Goal: Task Accomplishment & Management: Manage account settings

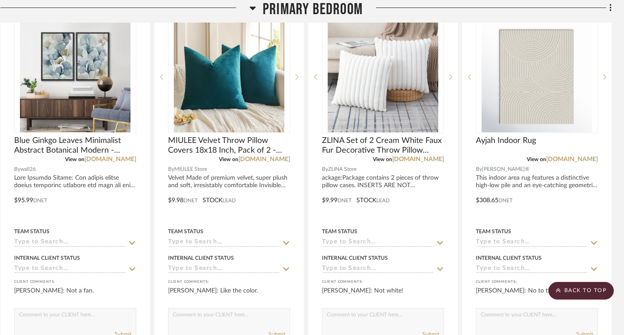
scroll to position [737, 13]
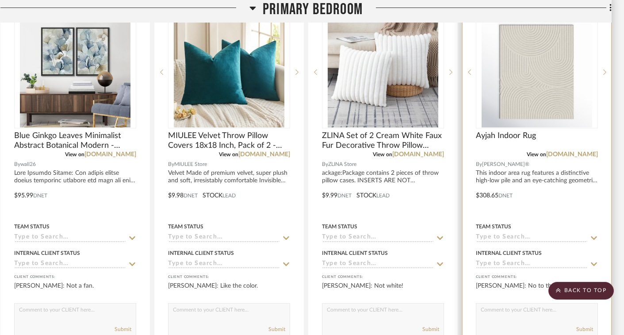
click at [512, 177] on div at bounding box center [537, 189] width 149 height 387
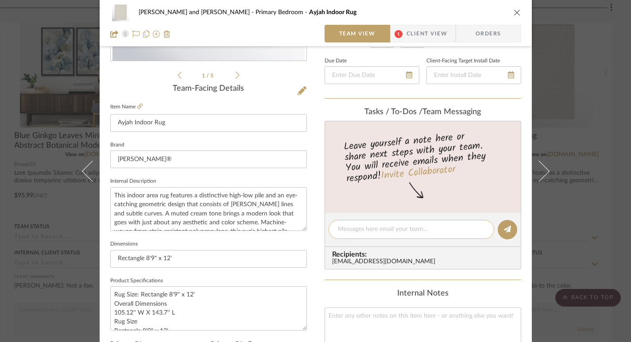
scroll to position [192, 0]
click at [516, 11] on icon "close" at bounding box center [516, 12] width 7 height 7
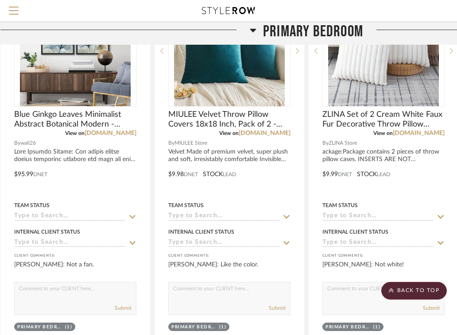
scroll to position [718, 13]
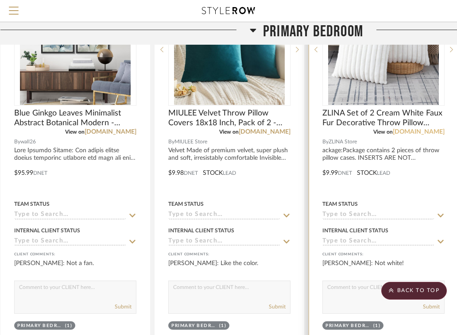
click at [416, 130] on link "[DOMAIN_NAME]" at bounding box center [418, 132] width 52 height 6
click at [352, 296] on textarea at bounding box center [383, 289] width 121 height 17
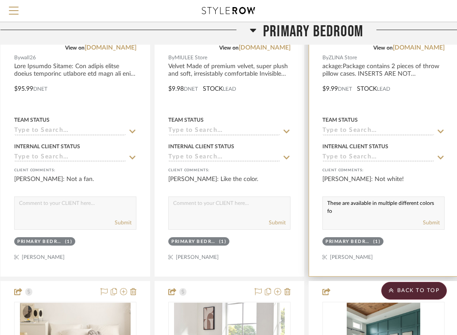
scroll to position [0, 0]
type textarea "These are available in multiple different colors"
click at [436, 224] on button "Submit" at bounding box center [431, 223] width 17 height 8
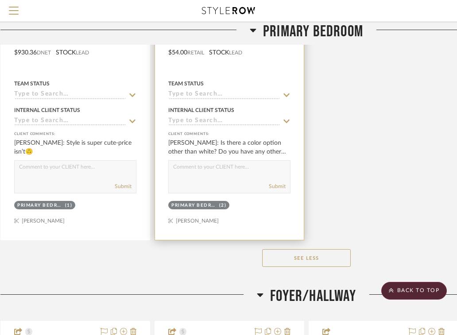
scroll to position [1943, 13]
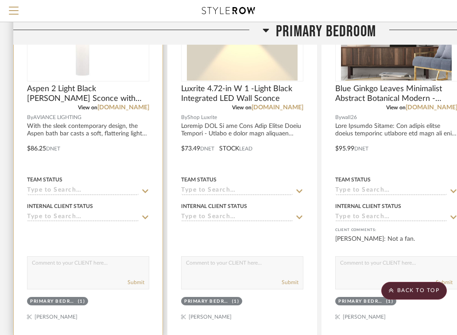
scroll to position [754, 0]
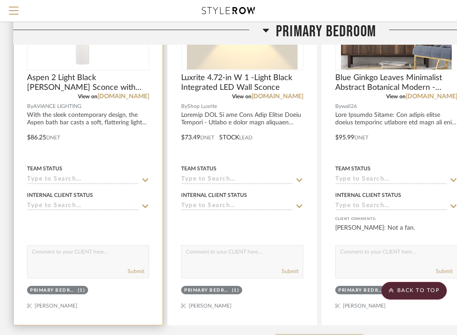
click at [93, 252] on textarea at bounding box center [87, 254] width 121 height 17
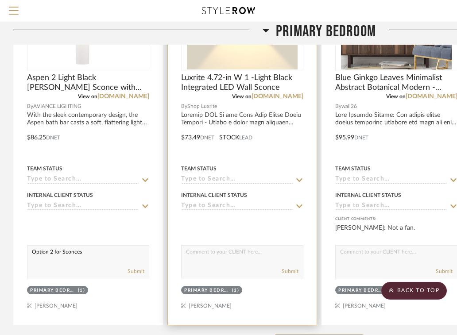
type textarea "Option 2 for Sconces"
click at [211, 257] on textarea at bounding box center [241, 254] width 121 height 17
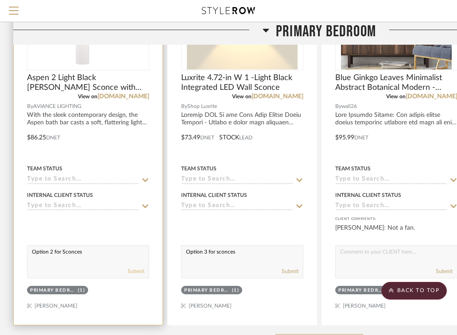
type textarea "Option 3 for sconces"
click at [133, 272] on button "Submit" at bounding box center [135, 271] width 17 height 8
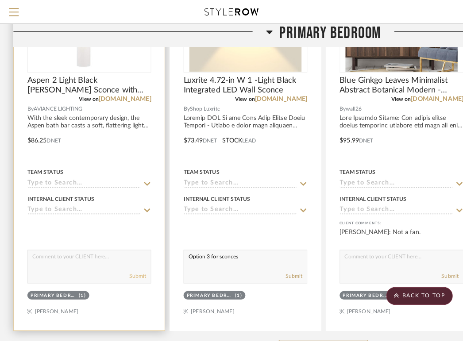
scroll to position [0, 0]
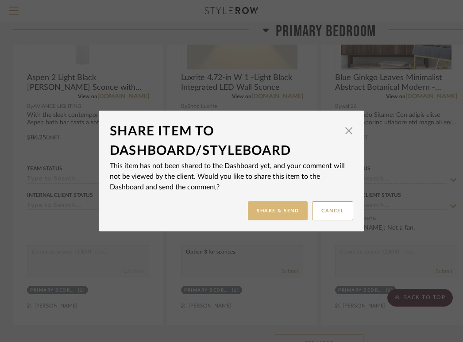
click at [274, 212] on button "Share & Send" at bounding box center [278, 210] width 60 height 19
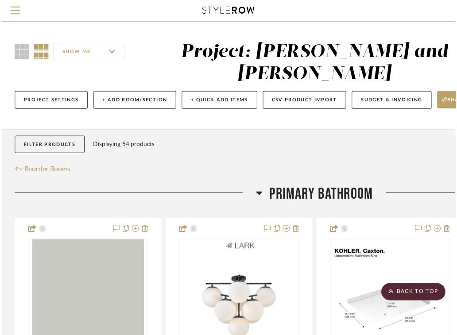
scroll to position [754, 0]
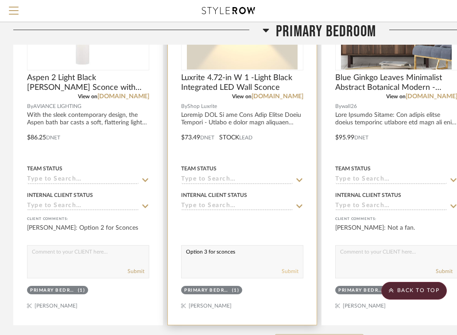
click at [293, 272] on button "Submit" at bounding box center [289, 271] width 17 height 8
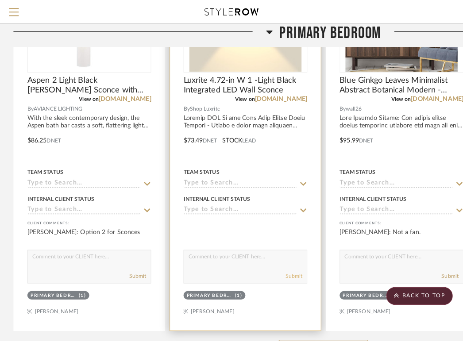
scroll to position [0, 0]
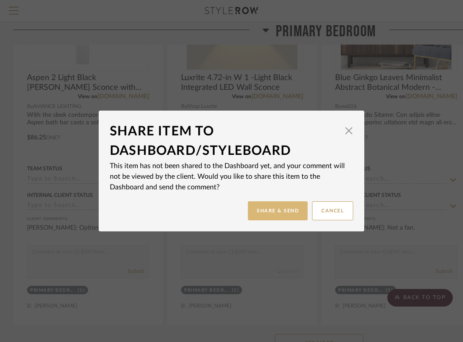
click at [289, 212] on button "Share & Send" at bounding box center [278, 210] width 60 height 19
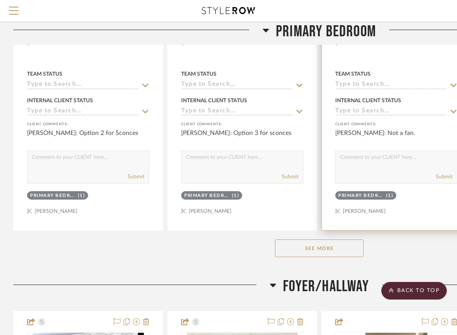
scroll to position [856, 0]
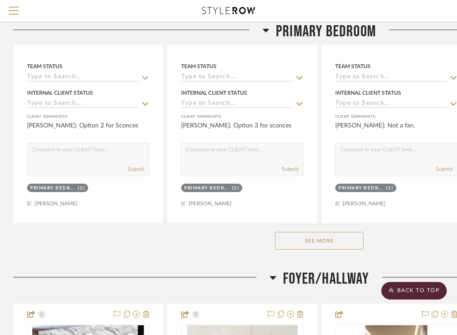
click at [335, 241] on button "See More" at bounding box center [319, 241] width 88 height 18
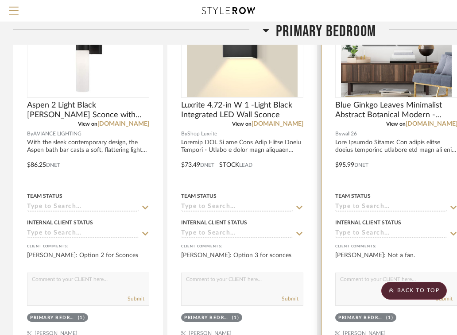
scroll to position [721, 0]
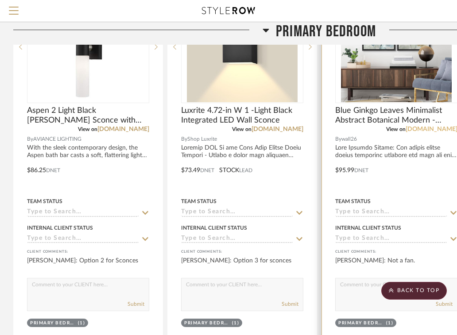
click at [442, 128] on link "[DOMAIN_NAME]" at bounding box center [431, 129] width 52 height 6
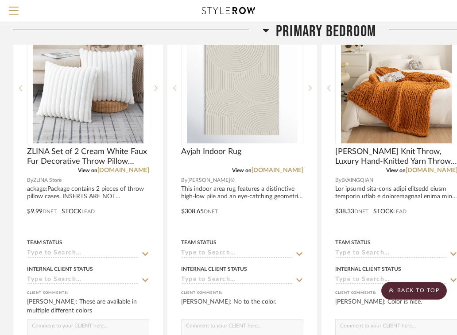
scroll to position [1074, 0]
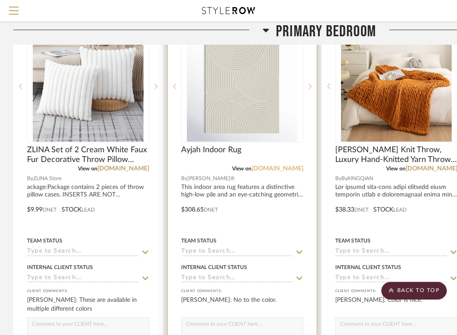
click at [284, 169] on link "[DOMAIN_NAME]" at bounding box center [277, 168] width 52 height 6
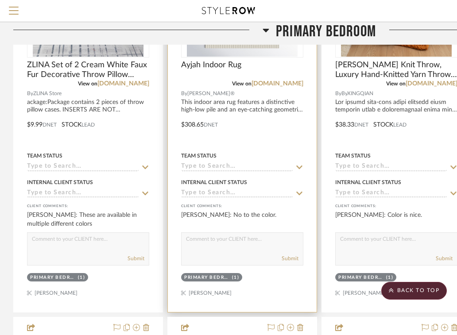
scroll to position [1176, 0]
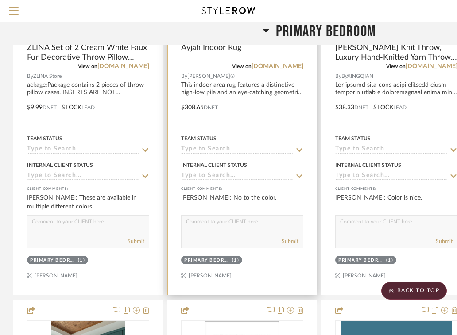
click at [215, 234] on div "Submit" at bounding box center [242, 231] width 122 height 33
click at [210, 223] on textarea at bounding box center [241, 223] width 121 height 17
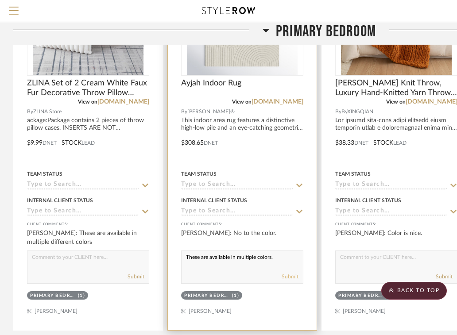
scroll to position [1154, 0]
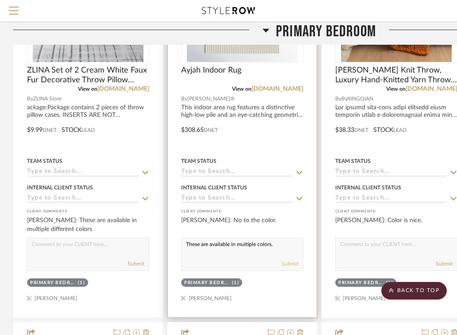
type textarea "These are available in multiple colors."
click at [288, 263] on button "Submit" at bounding box center [289, 264] width 17 height 8
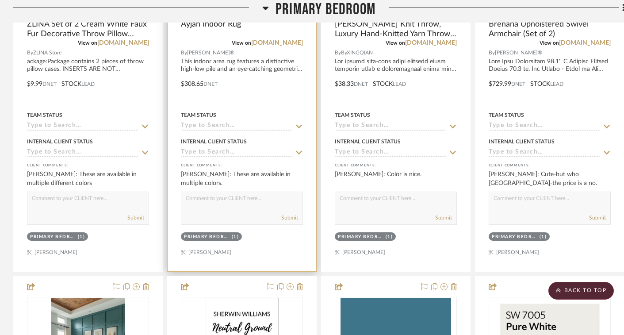
scroll to position [1221, 0]
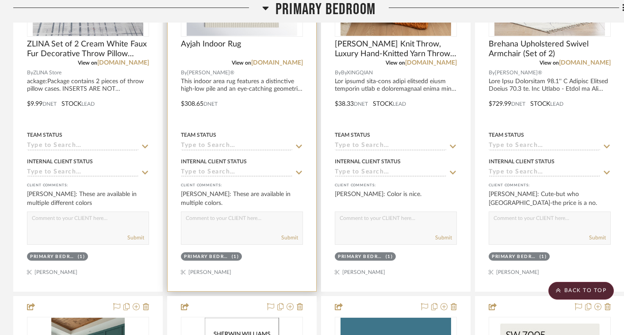
click at [277, 85] on div at bounding box center [242, 97] width 149 height 387
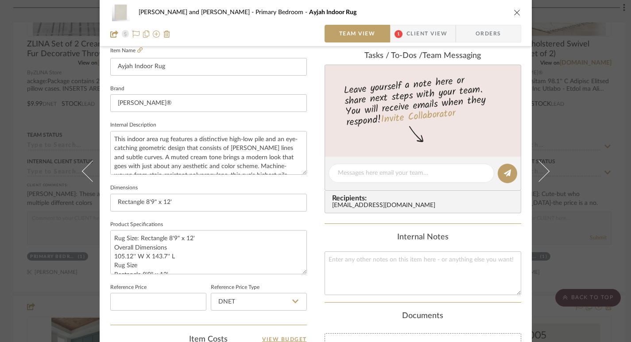
scroll to position [257, 0]
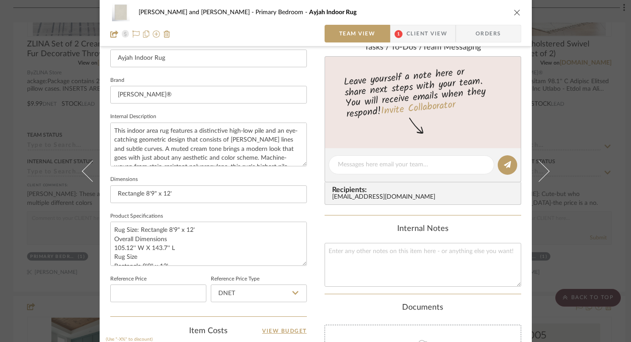
click at [462, 12] on icon "close" at bounding box center [516, 12] width 7 height 7
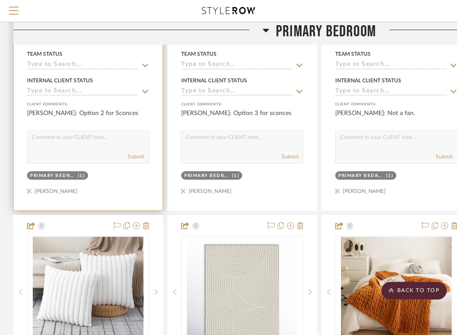
scroll to position [753, 0]
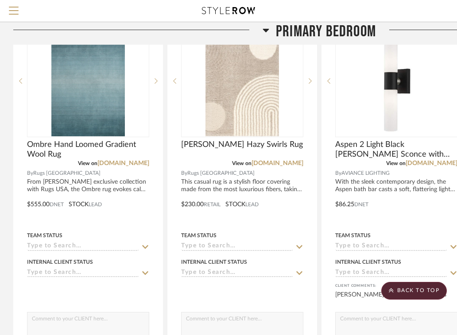
scroll to position [696, 0]
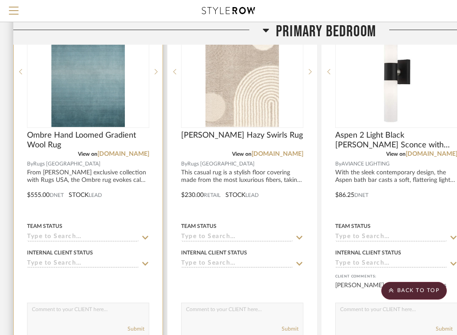
click at [87, 312] on textarea at bounding box center [87, 311] width 121 height 17
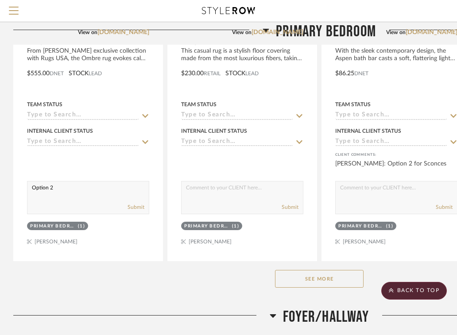
scroll to position [836, 0]
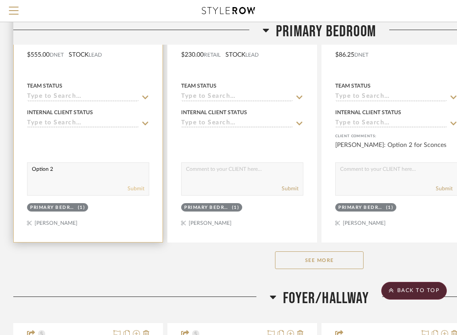
type textarea "Option 2"
click at [132, 189] on button "Submit" at bounding box center [135, 189] width 17 height 8
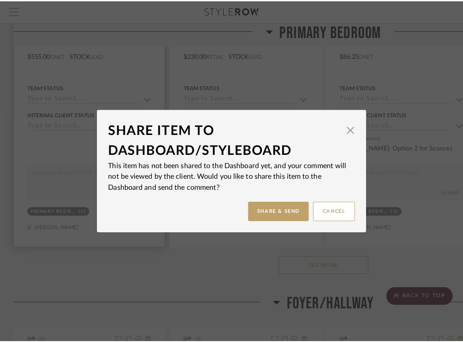
scroll to position [0, 0]
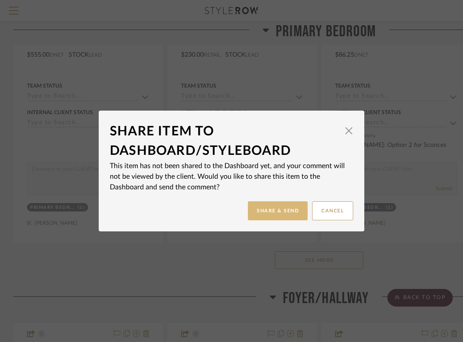
click at [284, 209] on button "Share & Send" at bounding box center [278, 210] width 60 height 19
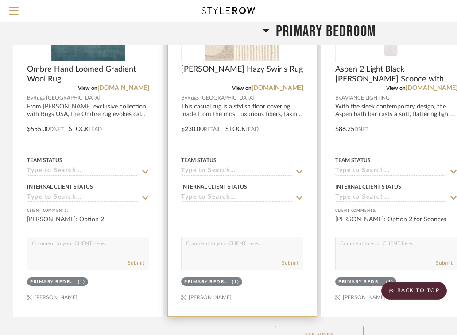
scroll to position [816, 0]
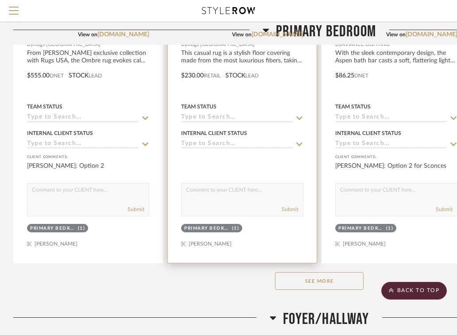
click at [204, 186] on textarea at bounding box center [241, 192] width 121 height 17
type textarea "Option 3"
click at [292, 208] on button "Submit" at bounding box center [289, 209] width 17 height 8
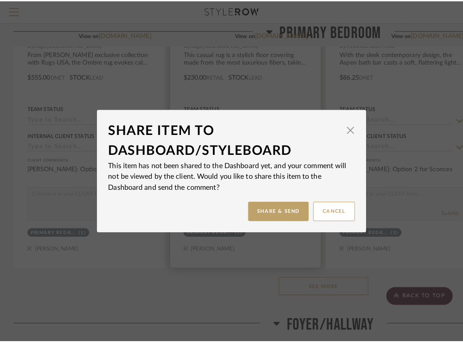
scroll to position [0, 0]
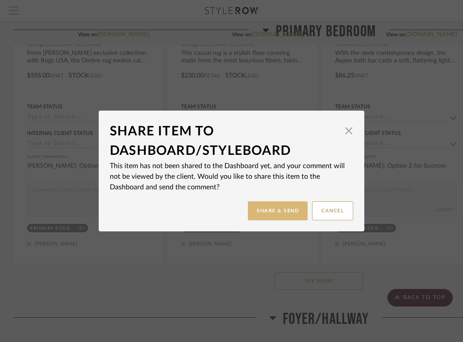
click at [281, 209] on button "Share & Send" at bounding box center [278, 210] width 60 height 19
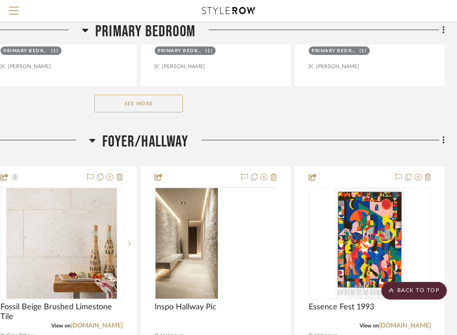
scroll to position [993, 181]
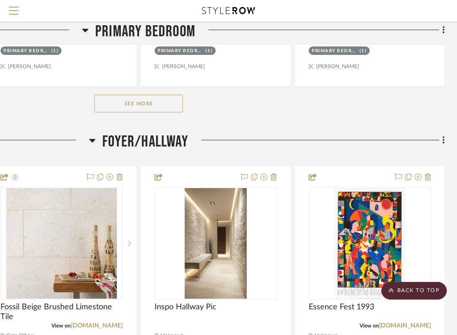
click at [147, 98] on button "See More" at bounding box center [138, 104] width 88 height 18
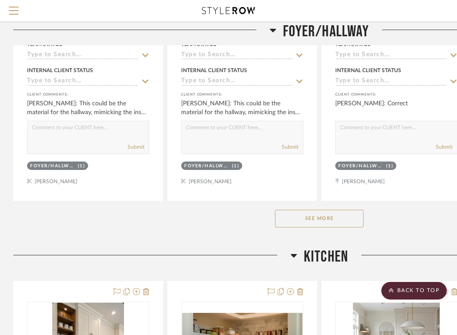
scroll to position [2929, 0]
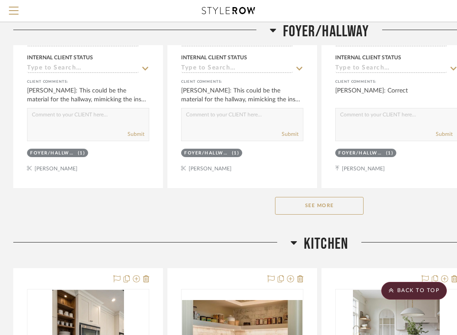
click at [306, 204] on button "See More" at bounding box center [319, 206] width 88 height 18
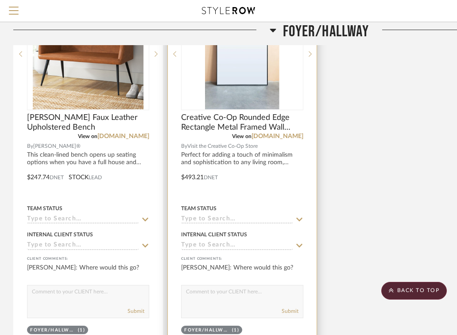
scroll to position [3548, 0]
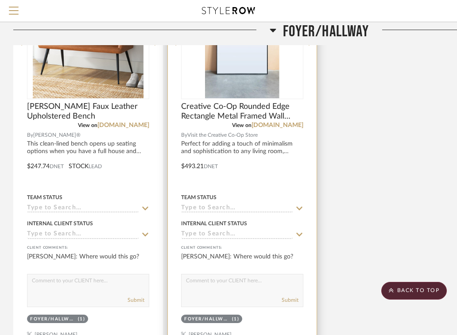
click at [247, 276] on textarea at bounding box center [241, 282] width 121 height 17
type textarea "I"
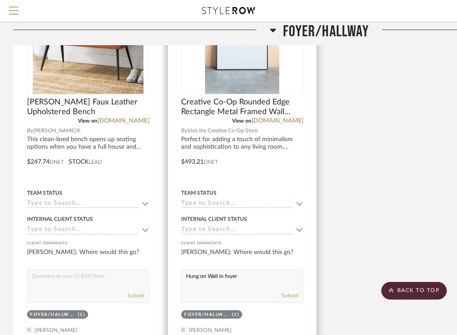
click at [223, 271] on textarea "Hung on Wall in foyer" at bounding box center [241, 278] width 121 height 17
click at [275, 277] on textarea "Hung on Wall in entrance/foyer" at bounding box center [241, 278] width 121 height 17
type textarea "Hung on Wall in entrance/foyer to make space feel bigger"
click at [289, 293] on button "Submit" at bounding box center [289, 296] width 17 height 8
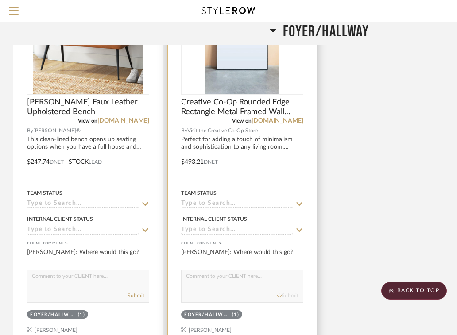
scroll to position [0, 0]
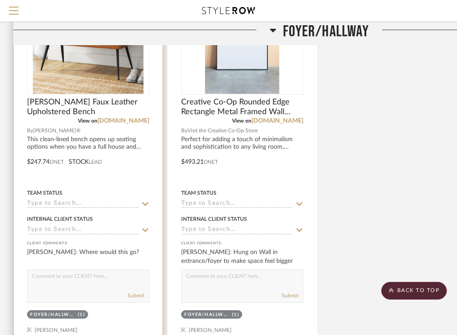
click at [65, 284] on div "Submit" at bounding box center [88, 285] width 122 height 33
click at [59, 279] on textarea at bounding box center [87, 278] width 121 height 17
click at [79, 275] on textarea "Alternative to foyer built in bench" at bounding box center [87, 278] width 121 height 17
type textarea "Alternative to foyer/entrance built in bench"
click at [131, 293] on button "Submit" at bounding box center [135, 296] width 17 height 8
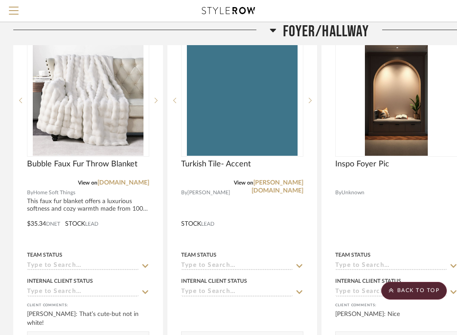
scroll to position [3186, 0]
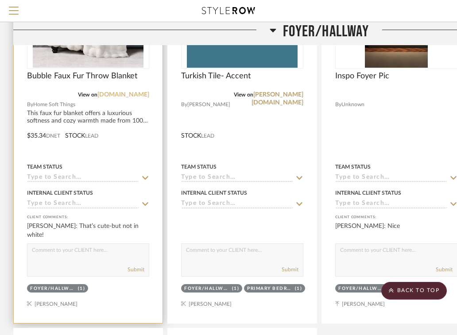
click at [136, 92] on link "[DOMAIN_NAME]" at bounding box center [123, 95] width 52 height 6
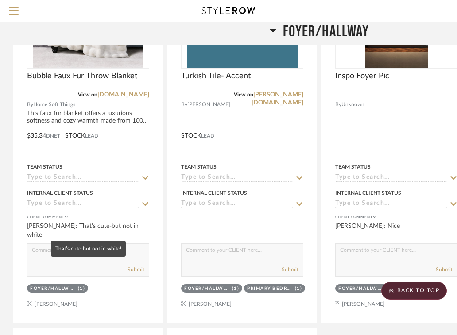
click at [115, 252] on mat-tooltip-component "That’s cute-but not in white!" at bounding box center [88, 249] width 75 height 16
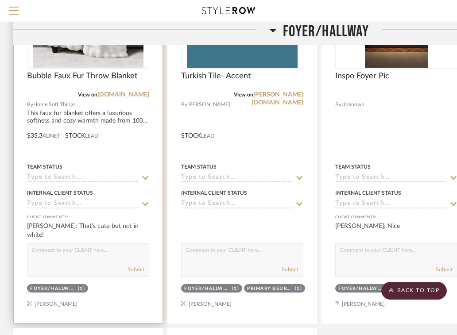
click at [38, 258] on textarea at bounding box center [87, 252] width 121 height 17
type textarea "Available in many colors"
click at [135, 266] on button "Submit" at bounding box center [135, 269] width 17 height 8
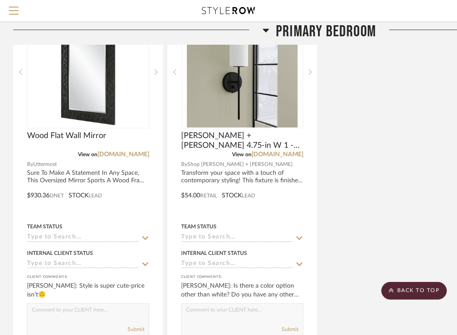
scroll to position [2273, 0]
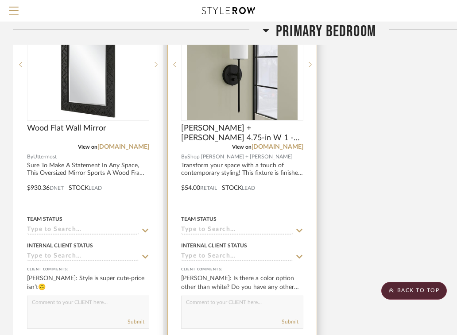
click at [253, 319] on div "Submit" at bounding box center [241, 322] width 121 height 12
click at [244, 311] on textarea at bounding box center [241, 304] width 121 height 17
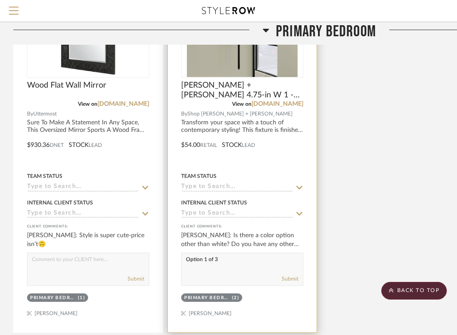
scroll to position [2353, 0]
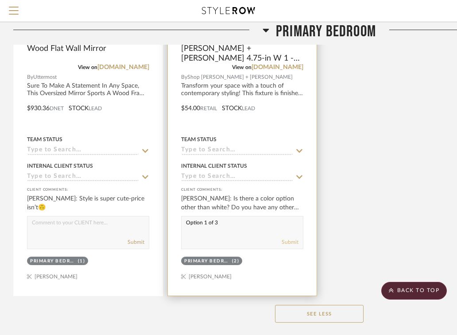
type textarea "Option 1 of 3"
click at [294, 238] on button "Submit" at bounding box center [289, 242] width 17 height 8
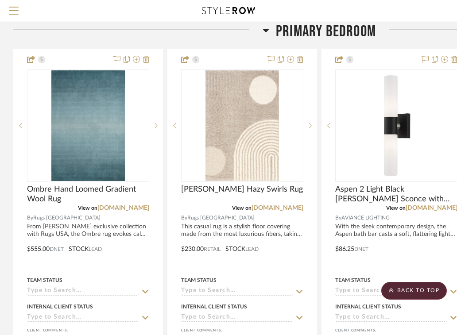
scroll to position [652, 0]
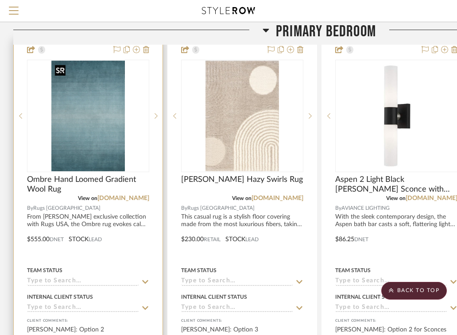
click at [119, 98] on img "0" at bounding box center [87, 116] width 73 height 111
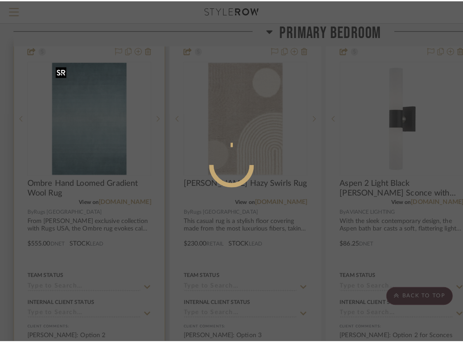
scroll to position [0, 0]
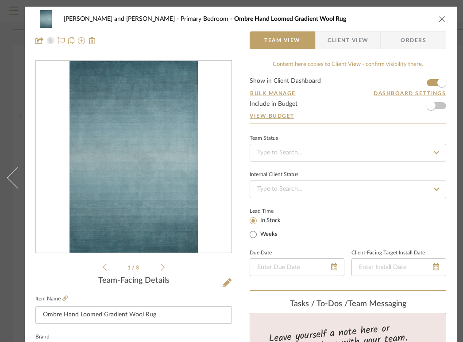
click at [353, 39] on span "Client View" at bounding box center [347, 40] width 41 height 18
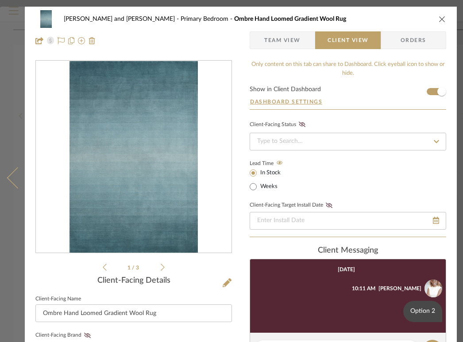
click at [9, 184] on button at bounding box center [12, 178] width 25 height 342
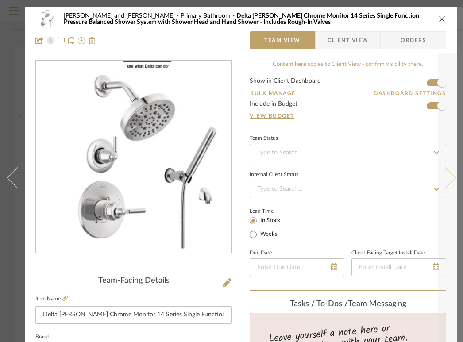
scroll to position [0, 25]
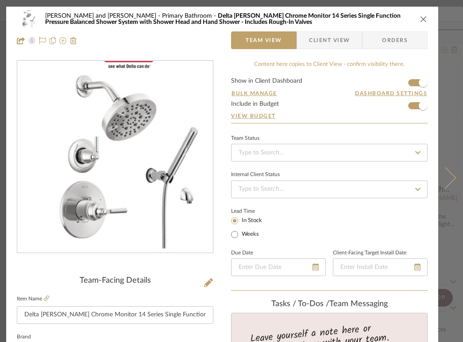
click at [447, 180] on button at bounding box center [450, 178] width 25 height 342
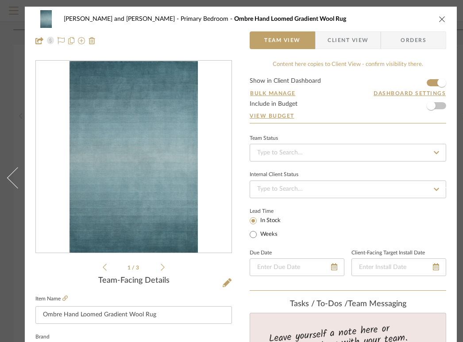
click at [447, 180] on button at bounding box center [450, 178] width 25 height 342
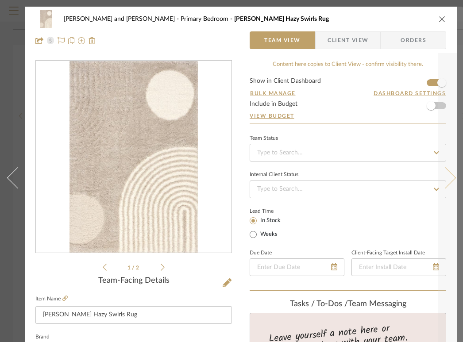
click at [447, 179] on icon at bounding box center [445, 177] width 21 height 21
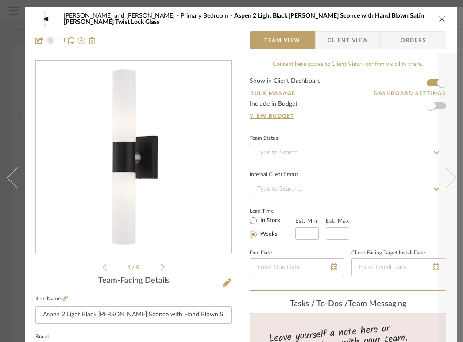
click at [446, 177] on icon at bounding box center [445, 177] width 21 height 21
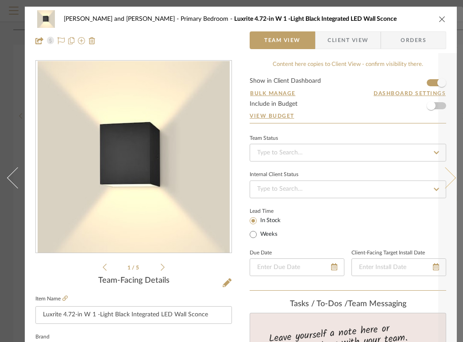
click at [446, 177] on icon at bounding box center [445, 177] width 21 height 21
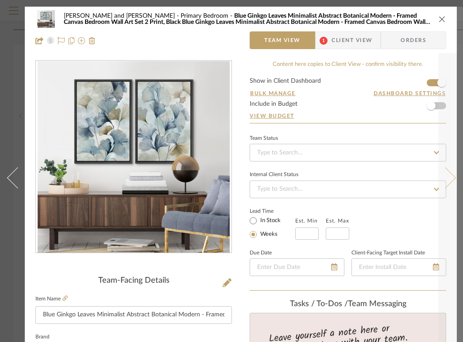
click at [446, 177] on icon at bounding box center [445, 177] width 21 height 21
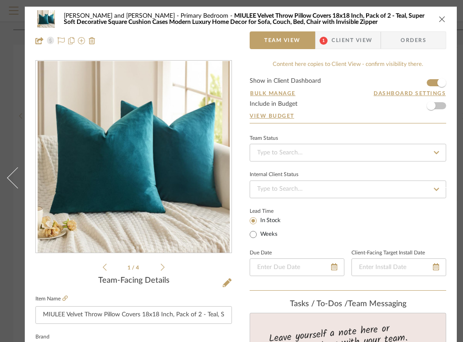
click at [446, 177] on icon at bounding box center [445, 177] width 21 height 21
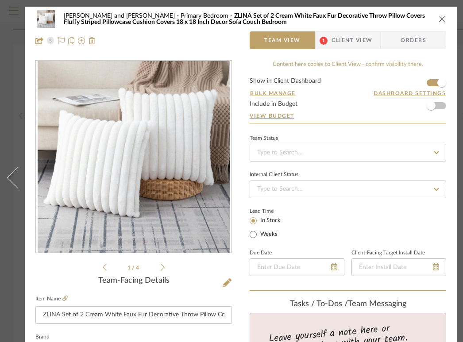
click at [446, 177] on icon at bounding box center [445, 177] width 21 height 21
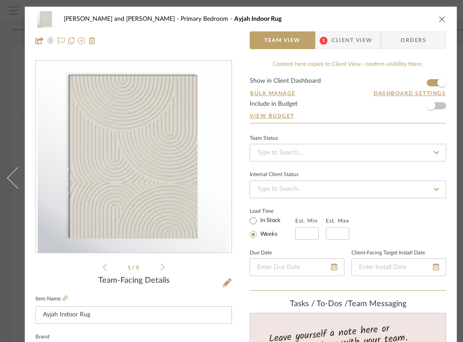
click at [446, 177] on icon at bounding box center [445, 177] width 21 height 21
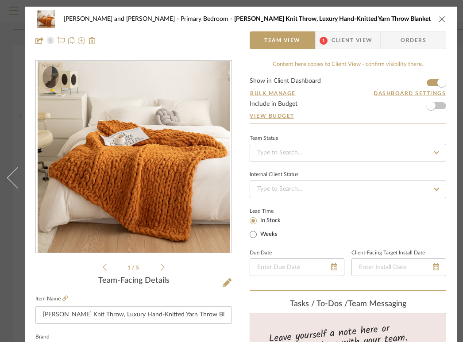
click at [446, 177] on icon at bounding box center [445, 177] width 21 height 21
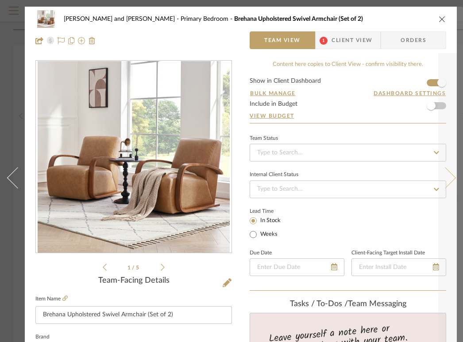
click at [446, 178] on icon at bounding box center [445, 177] width 21 height 21
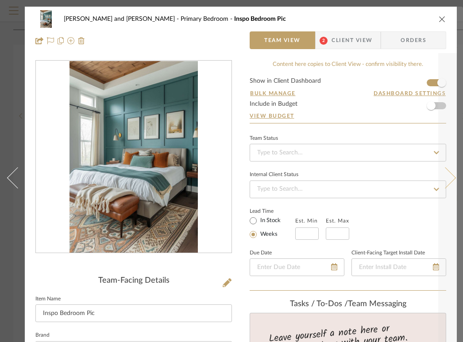
click at [446, 178] on icon at bounding box center [445, 177] width 21 height 21
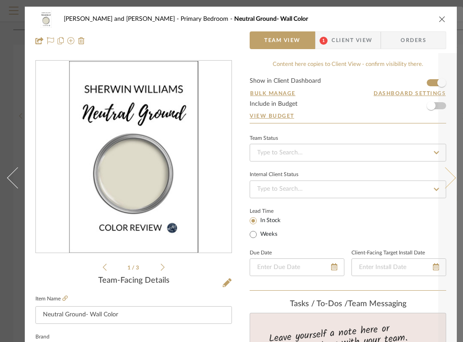
click at [446, 178] on icon at bounding box center [445, 177] width 21 height 21
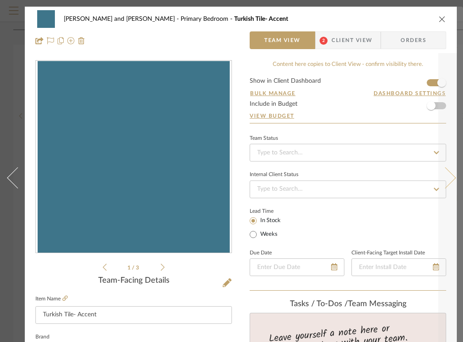
click at [446, 178] on icon at bounding box center [445, 177] width 21 height 21
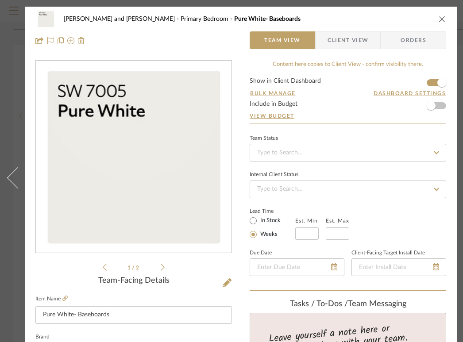
click at [446, 178] on icon at bounding box center [445, 177] width 21 height 21
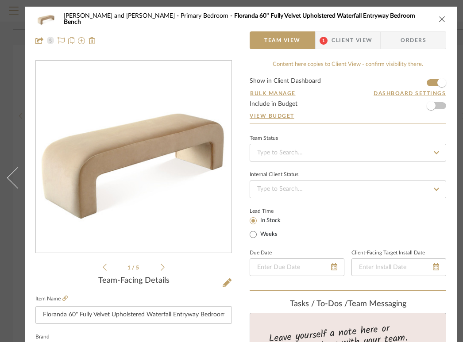
click at [446, 178] on icon at bounding box center [445, 177] width 21 height 21
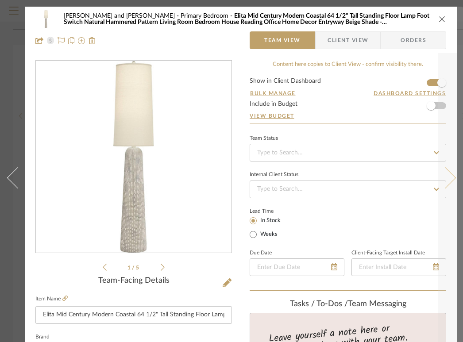
click at [446, 178] on icon at bounding box center [445, 177] width 21 height 21
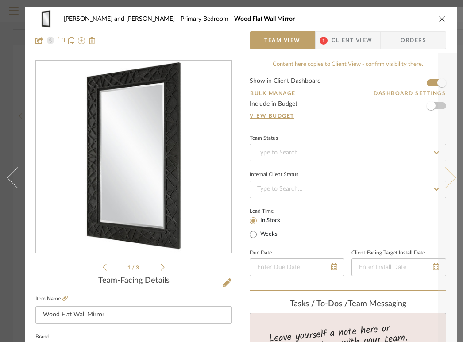
click at [446, 179] on icon at bounding box center [445, 177] width 21 height 21
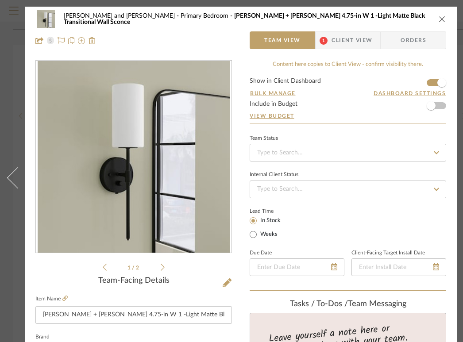
click at [446, 179] on icon at bounding box center [445, 177] width 21 height 21
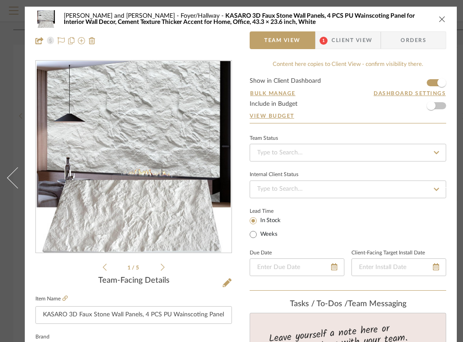
click at [446, 179] on icon at bounding box center [445, 177] width 21 height 21
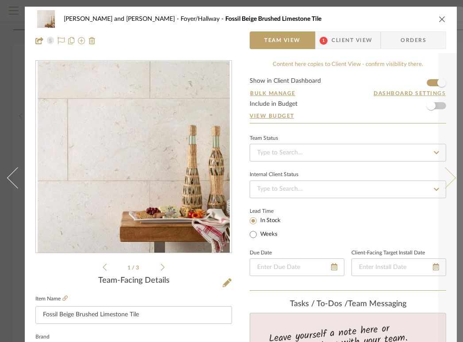
click at [446, 179] on icon at bounding box center [445, 177] width 21 height 21
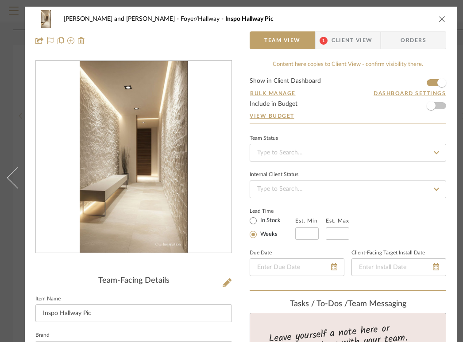
click at [442, 15] on div "[PERSON_NAME] and [PERSON_NAME] Foyer/Hallway [GEOGRAPHIC_DATA]" at bounding box center [240, 19] width 411 height 18
click at [442, 19] on icon "close" at bounding box center [442, 18] width 7 height 7
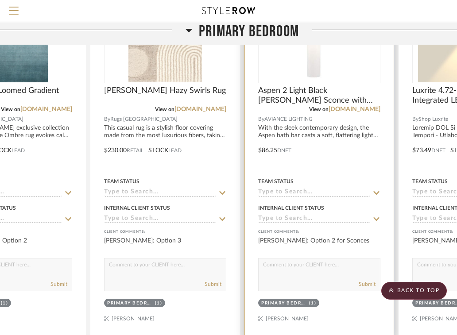
scroll to position [741, 8]
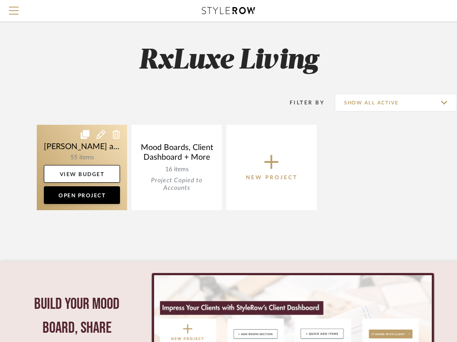
click at [75, 147] on link at bounding box center [82, 167] width 90 height 85
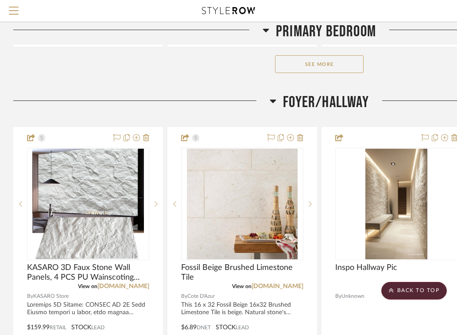
scroll to position [1006, 0]
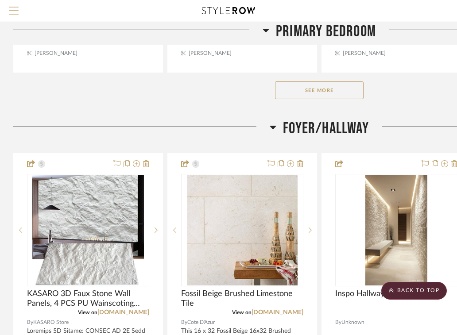
click at [15, 4] on button "Menu" at bounding box center [13, 11] width 27 height 22
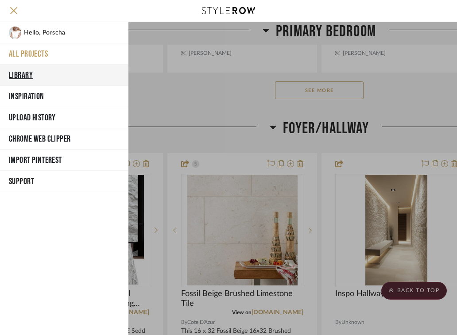
click at [17, 73] on button "Library" at bounding box center [64, 75] width 128 height 21
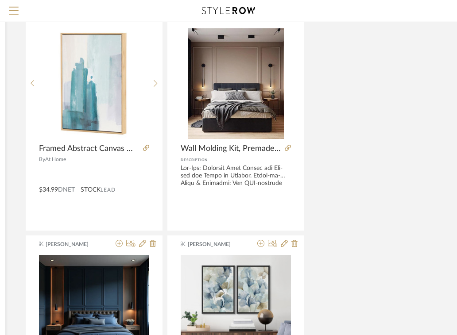
scroll to position [1701, 181]
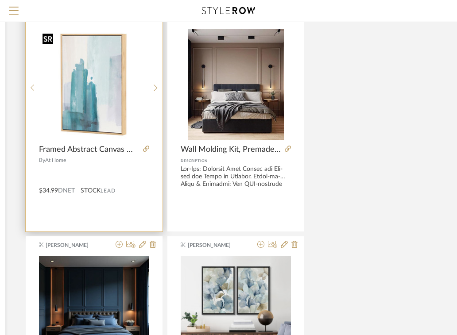
click at [116, 99] on img "0" at bounding box center [94, 85] width 110 height 110
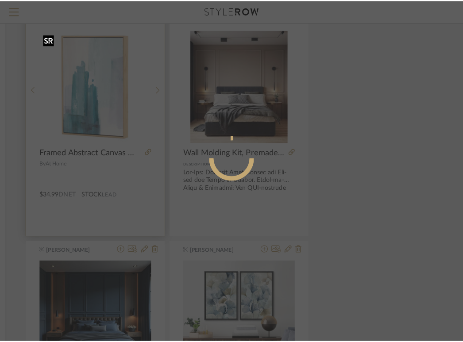
scroll to position [0, 0]
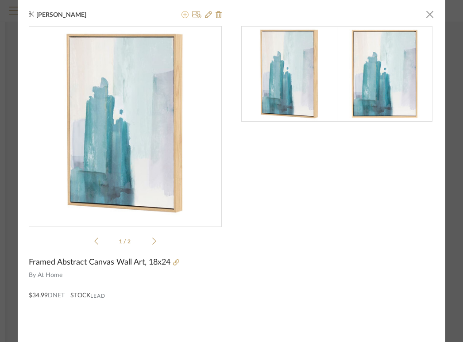
click at [181, 12] on icon at bounding box center [184, 14] width 7 height 7
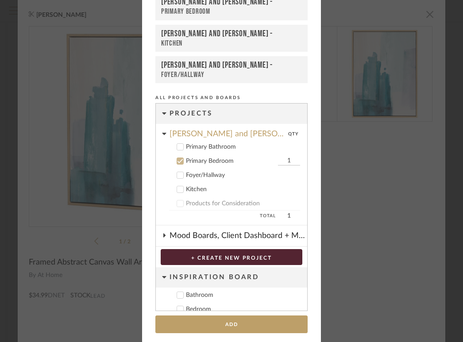
scroll to position [58, 0]
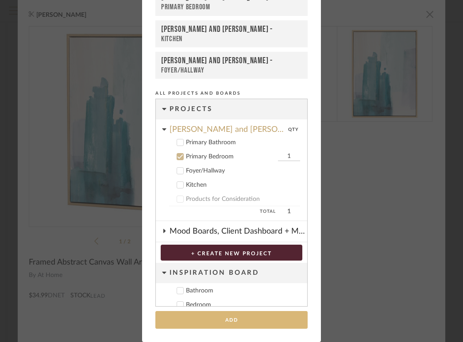
click at [225, 328] on button "Add" at bounding box center [231, 320] width 152 height 18
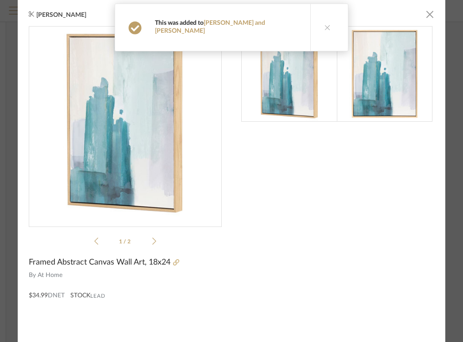
click at [324, 183] on div at bounding box center [337, 198] width 193 height 344
click at [429, 17] on span "button" at bounding box center [430, 14] width 18 height 18
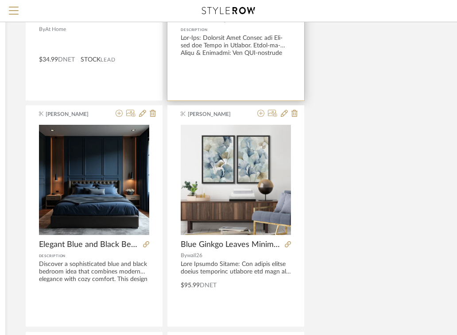
scroll to position [1836, 181]
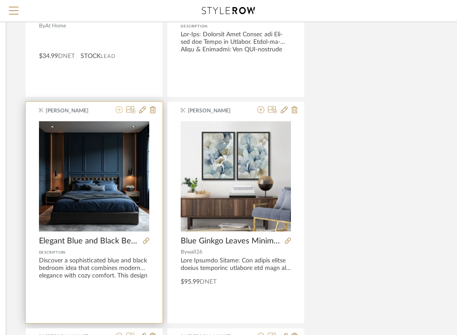
click at [118, 108] on icon at bounding box center [118, 109] width 7 height 7
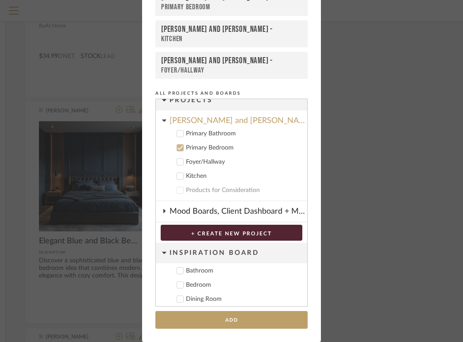
scroll to position [40, 0]
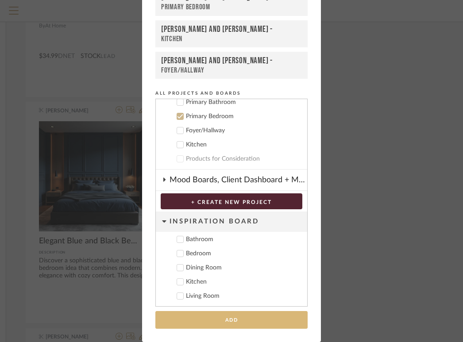
click at [190, 319] on button "Add" at bounding box center [231, 320] width 152 height 18
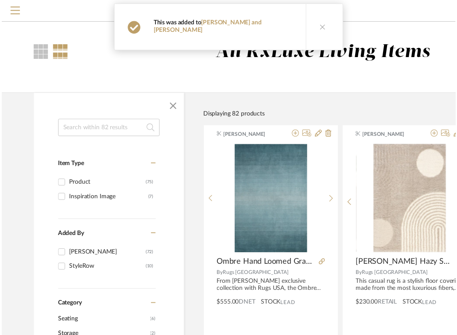
scroll to position [1836, 181]
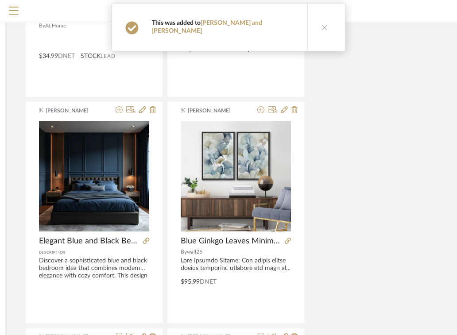
click at [321, 25] on icon at bounding box center [324, 27] width 6 height 6
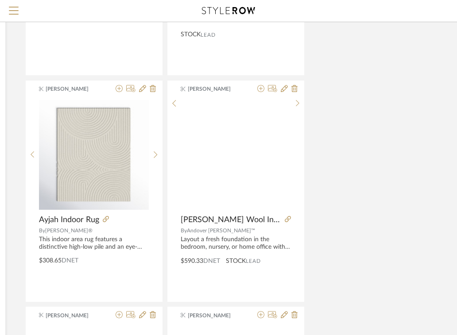
scroll to position [2559, 181]
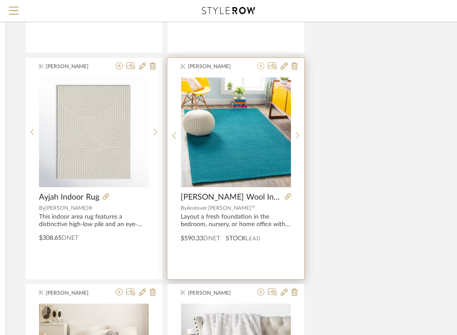
click at [260, 65] on icon at bounding box center [260, 65] width 7 height 7
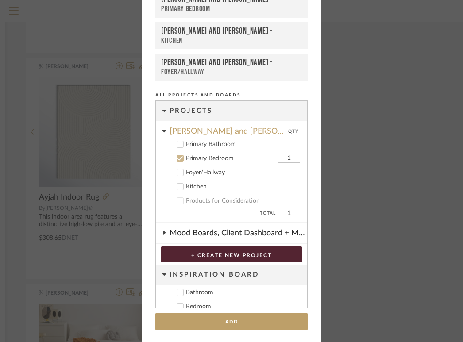
scroll to position [58, 0]
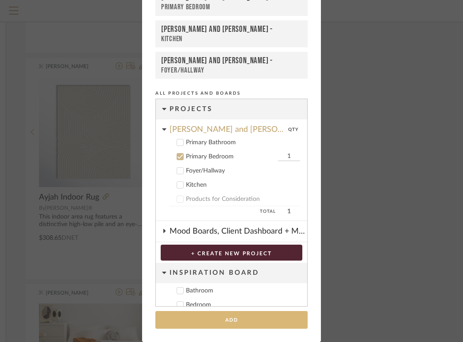
click at [204, 324] on button "Add" at bounding box center [231, 320] width 152 height 18
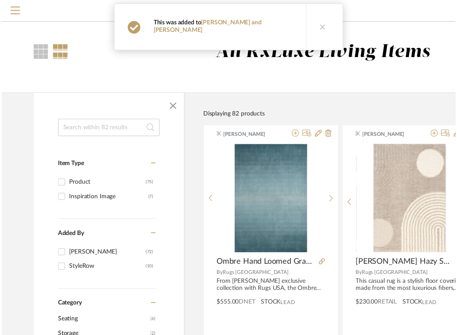
scroll to position [2559, 181]
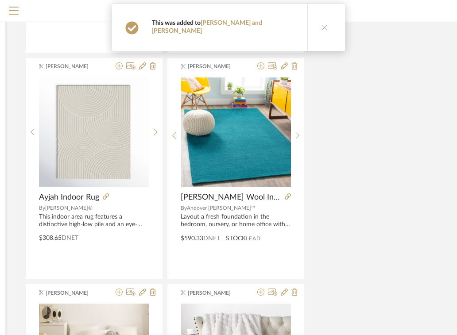
click at [321, 24] on icon at bounding box center [324, 27] width 6 height 6
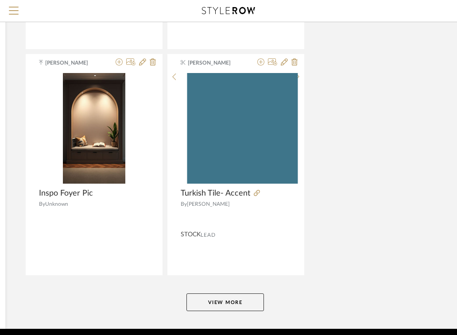
scroll to position [3276, 181]
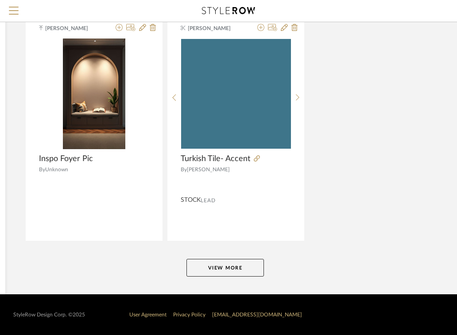
click at [225, 267] on button "View More" at bounding box center [224, 268] width 77 height 18
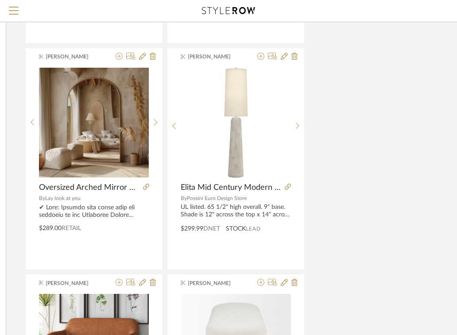
scroll to position [4380, 181]
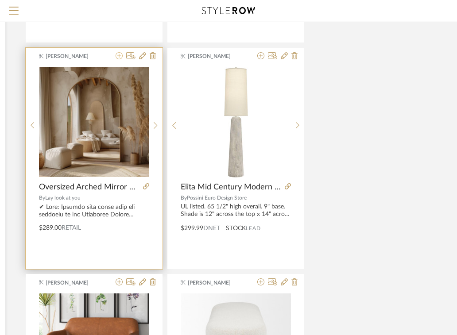
click at [119, 57] on icon at bounding box center [118, 55] width 7 height 7
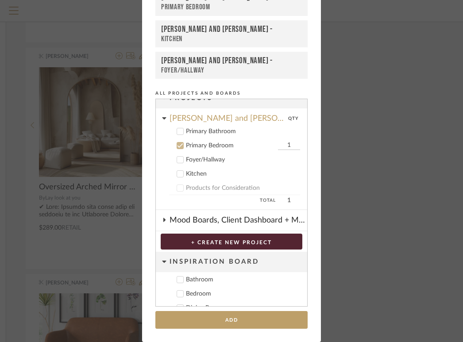
scroll to position [0, 0]
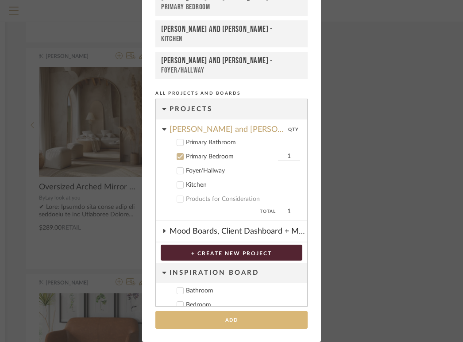
click at [236, 322] on button "Add" at bounding box center [231, 320] width 152 height 18
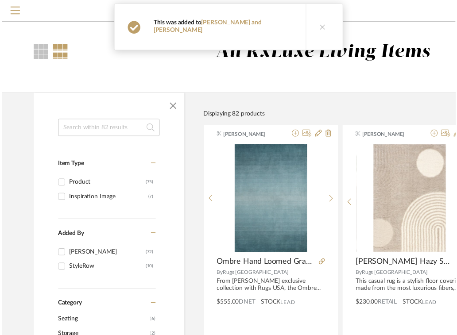
scroll to position [4380, 181]
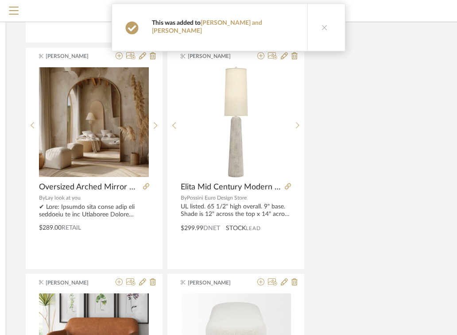
click at [321, 24] on icon at bounding box center [324, 27] width 6 height 6
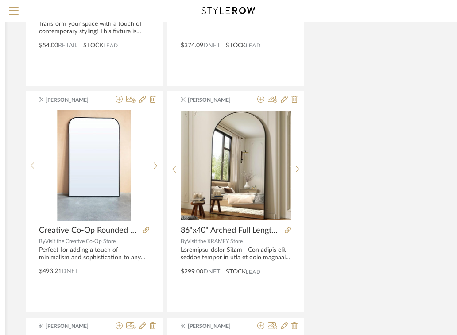
scroll to position [5014, 181]
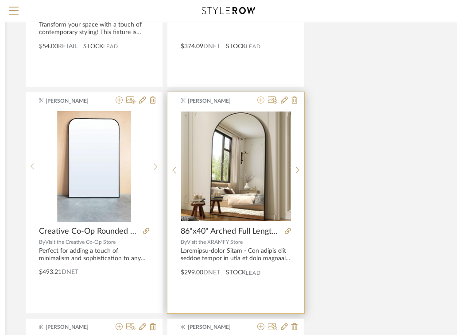
click at [260, 100] on icon at bounding box center [260, 99] width 7 height 7
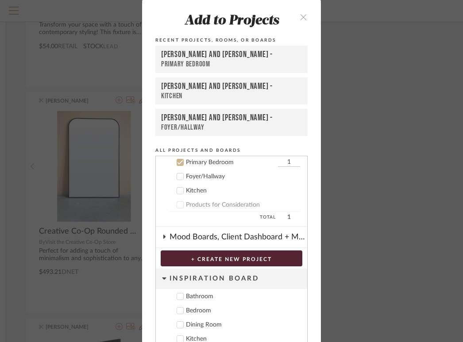
scroll to position [58, 0]
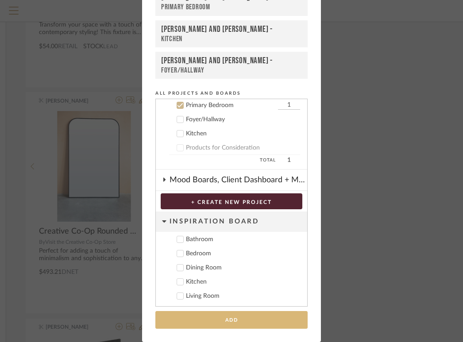
click at [214, 325] on button "Add" at bounding box center [231, 320] width 152 height 18
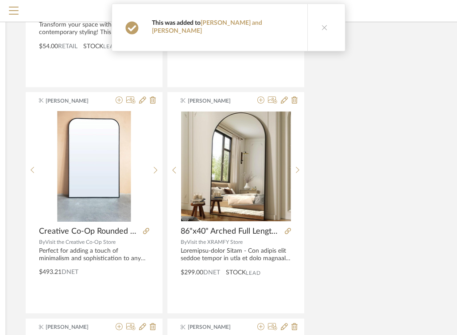
scroll to position [4701, 181]
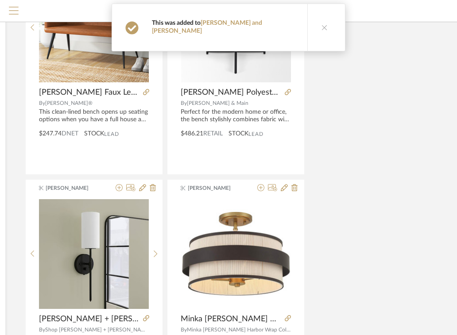
click at [13, 8] on span "Menu" at bounding box center [14, 13] width 10 height 13
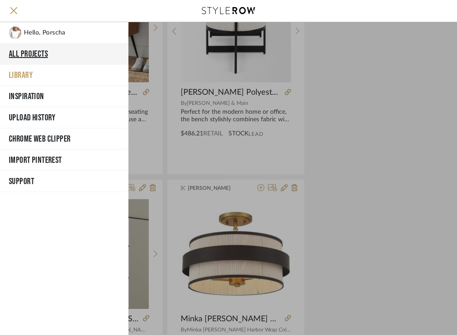
click at [28, 55] on button "All Projects" at bounding box center [64, 53] width 128 height 21
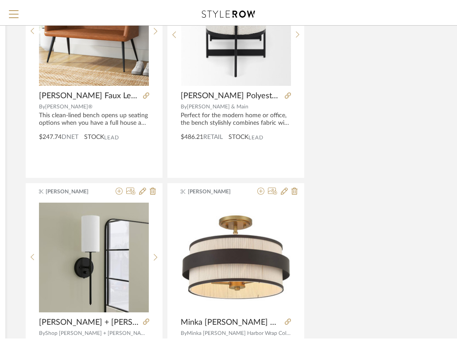
scroll to position [8, 0]
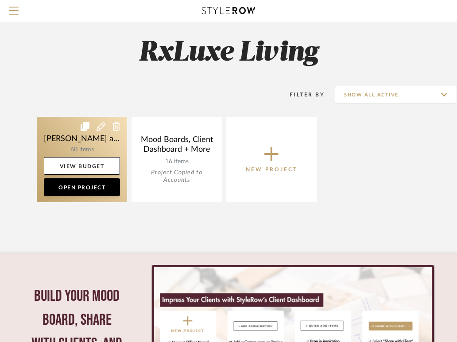
click at [75, 137] on link at bounding box center [82, 159] width 90 height 85
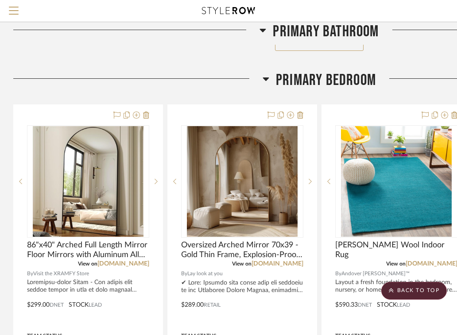
scroll to position [607, 0]
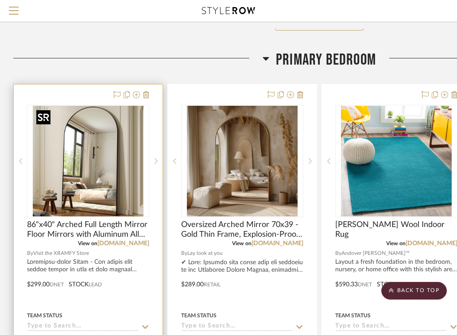
click at [0, 0] on img at bounding box center [0, 0] width 0 height 0
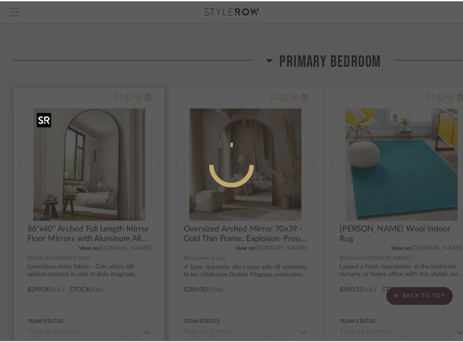
scroll to position [0, 0]
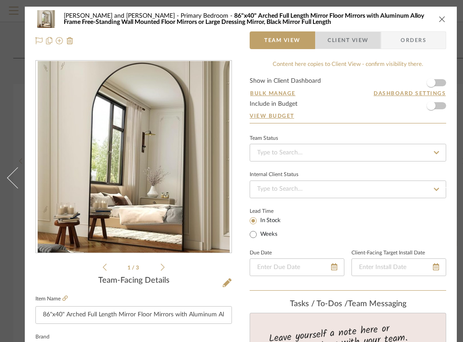
click at [360, 46] on span "Client View" at bounding box center [347, 40] width 41 height 18
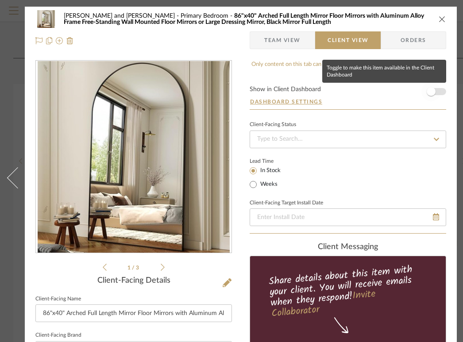
click at [431, 92] on span "button" at bounding box center [431, 91] width 9 height 9
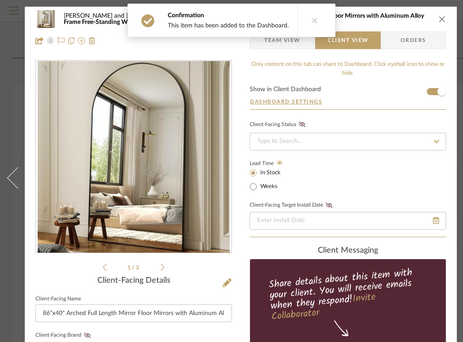
scroll to position [0, 25]
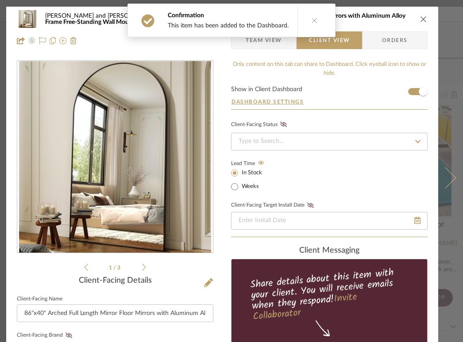
click at [444, 177] on icon at bounding box center [445, 177] width 21 height 21
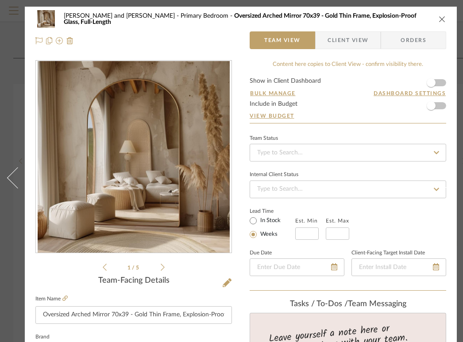
click at [353, 42] on span "Client View" at bounding box center [347, 40] width 41 height 18
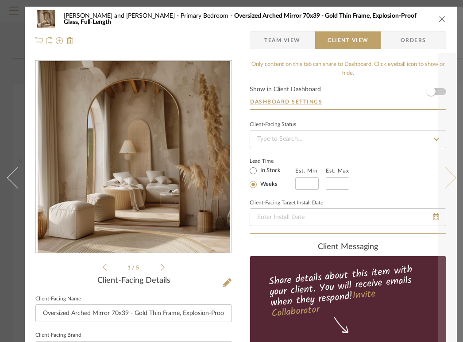
click at [438, 93] on button at bounding box center [450, 178] width 25 height 342
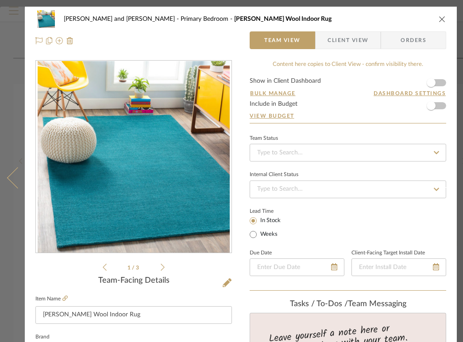
click at [17, 177] on icon at bounding box center [17, 177] width 21 height 21
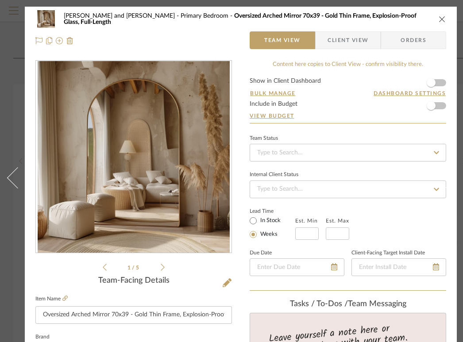
click at [345, 37] on span "Client View" at bounding box center [347, 40] width 41 height 18
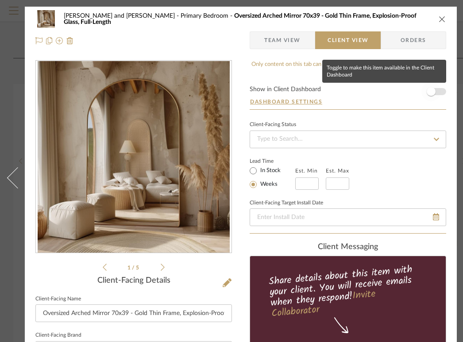
click at [431, 94] on span "button" at bounding box center [431, 91] width 9 height 9
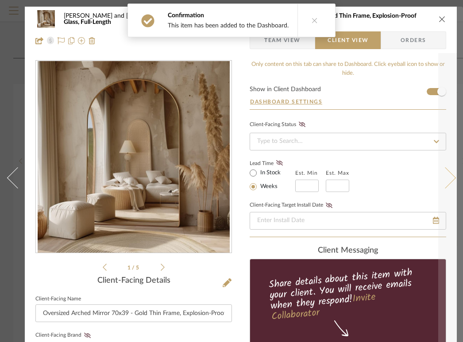
click at [450, 182] on button at bounding box center [450, 178] width 25 height 342
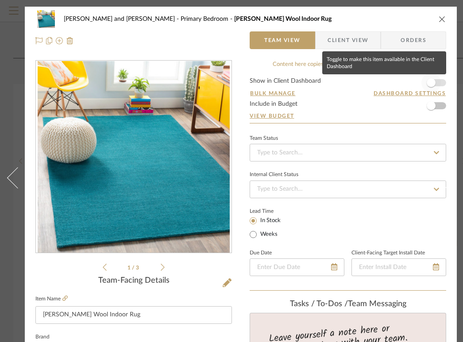
click at [430, 85] on span "button" at bounding box center [431, 82] width 9 height 9
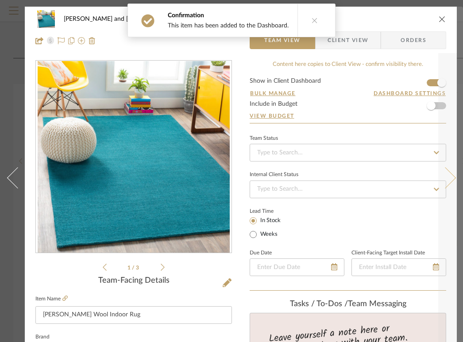
click at [446, 182] on button at bounding box center [450, 178] width 25 height 342
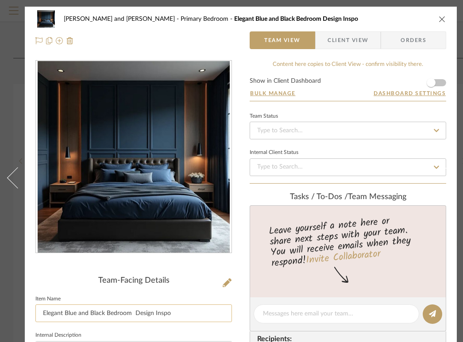
drag, startPoint x: 168, startPoint y: 313, endPoint x: 132, endPoint y: 311, distance: 35.5
click at [132, 311] on input "Elegant Blue and Black Bedroom Design Inspo" at bounding box center [133, 313] width 196 height 18
click at [42, 313] on input "Elegant Blue and Black Bedroom" at bounding box center [133, 313] width 196 height 18
type input "Bedroom Inspo Elegant Blue and Black Bedroom"
click at [348, 47] on span "Client View" at bounding box center [347, 40] width 41 height 18
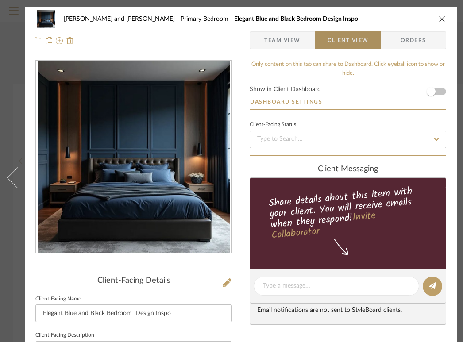
type input "Bedroom Inspo Elegant Blue and Black Bedroom"
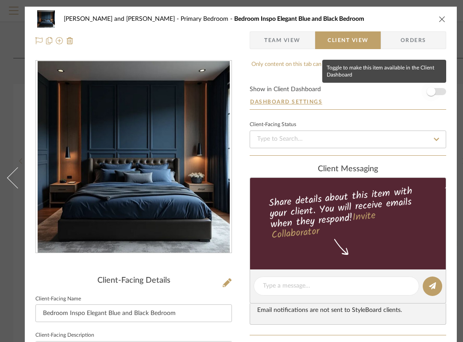
click at [431, 93] on span "button" at bounding box center [431, 91] width 9 height 9
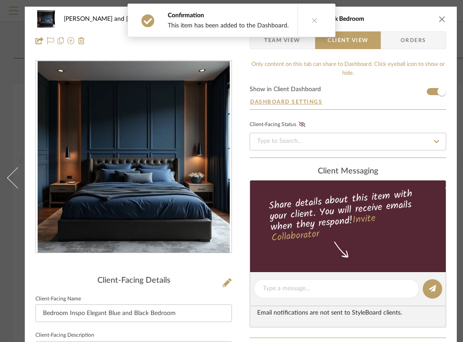
click at [442, 20] on icon "close" at bounding box center [442, 18] width 7 height 7
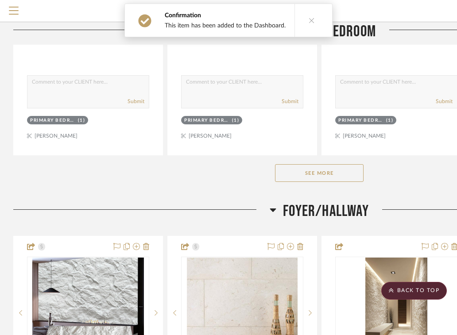
scroll to position [922, 0]
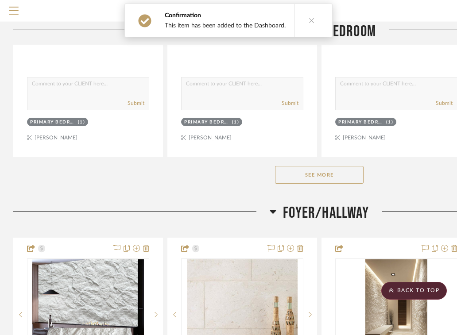
click at [325, 174] on button "See More" at bounding box center [319, 175] width 88 height 18
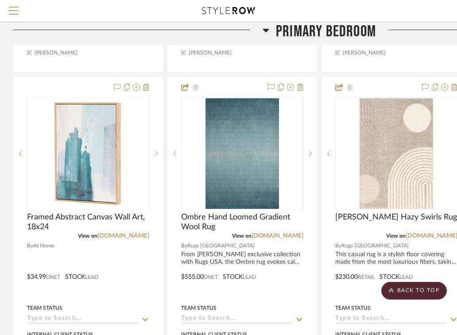
scroll to position [1001, 0]
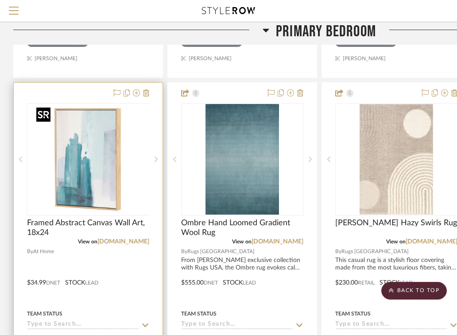
click at [118, 158] on img "0" at bounding box center [95, 159] width 111 height 111
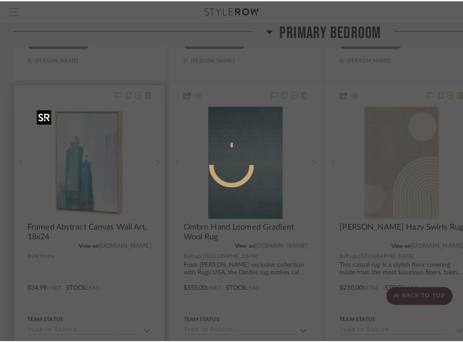
scroll to position [0, 0]
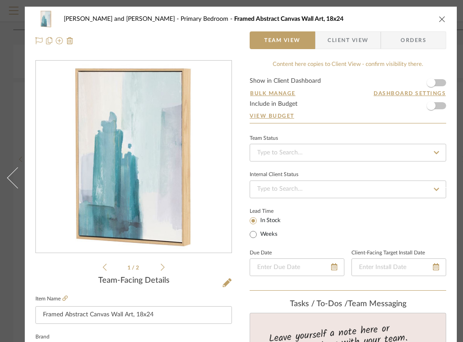
click at [357, 45] on span "Client View" at bounding box center [347, 40] width 41 height 18
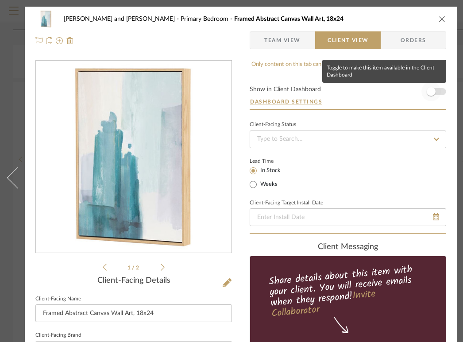
click at [427, 95] on span "button" at bounding box center [430, 91] width 19 height 19
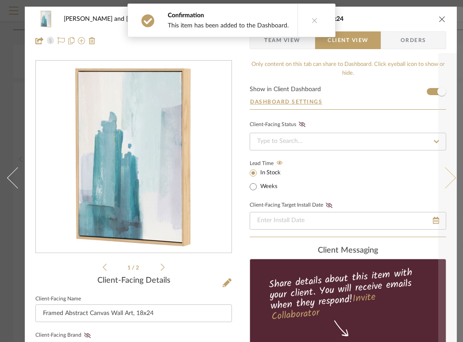
click at [448, 175] on button at bounding box center [450, 178] width 25 height 342
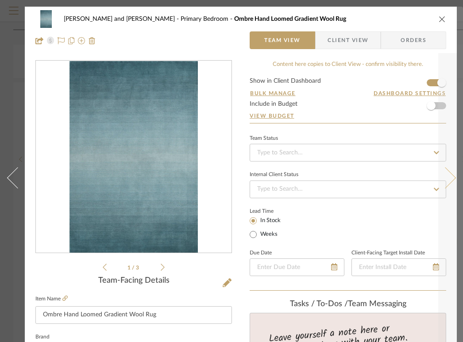
click at [447, 186] on button at bounding box center [450, 178] width 25 height 342
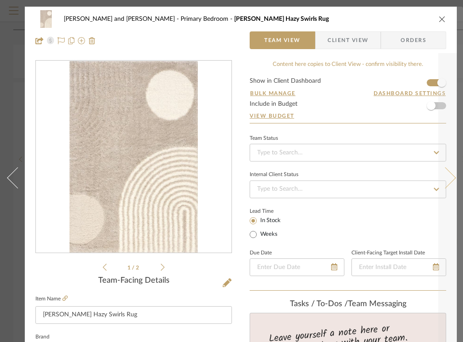
click at [442, 179] on icon at bounding box center [445, 177] width 21 height 21
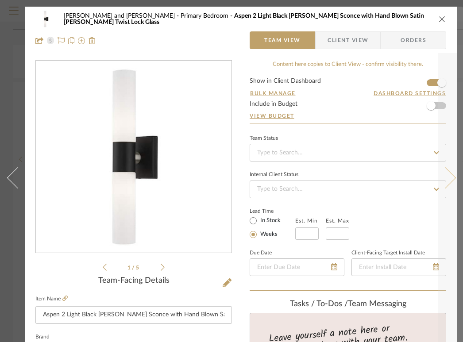
click at [442, 179] on icon at bounding box center [445, 177] width 21 height 21
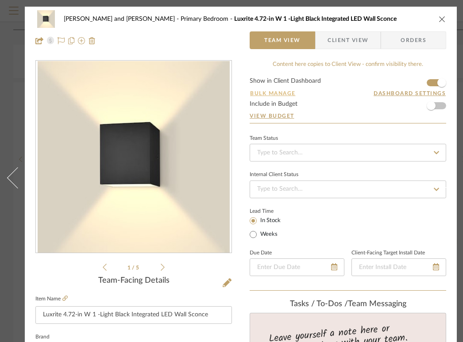
click at [289, 92] on button "Bulk Manage" at bounding box center [273, 93] width 46 height 8
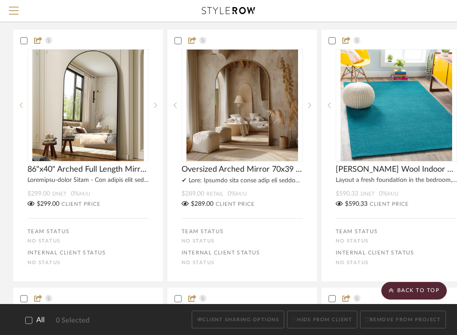
scroll to position [1528, 0]
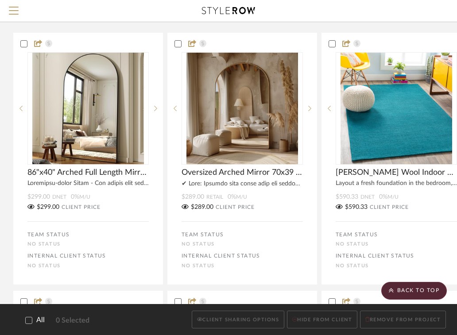
click at [24, 319] on label "All" at bounding box center [28, 320] width 31 height 8
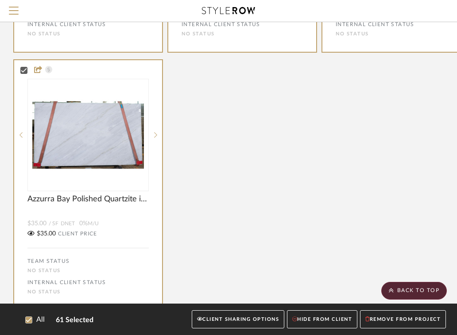
scroll to position [4470, 0]
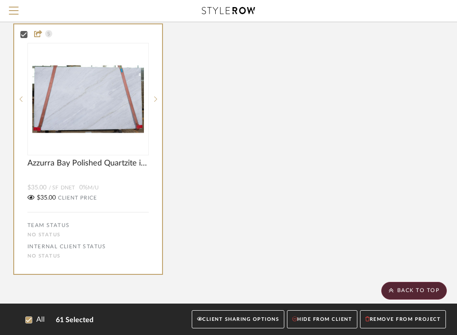
click at [240, 318] on button "CLIENT SHARING OPTIONS" at bounding box center [238, 319] width 92 height 18
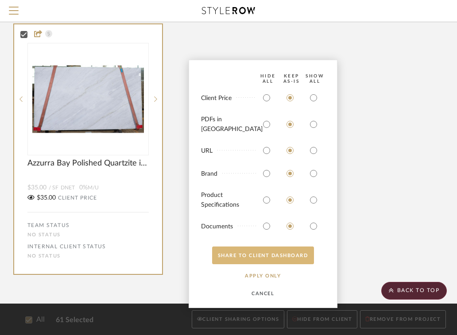
click at [255, 258] on button "SHARE TO CLIENT Dashboard" at bounding box center [263, 255] width 102 height 18
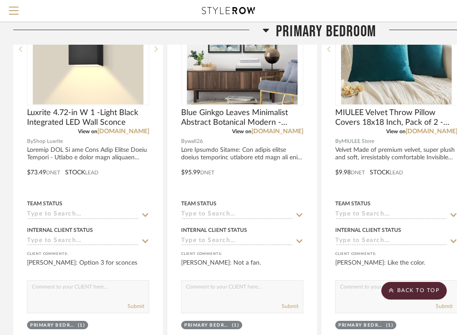
scroll to position [1531, 0]
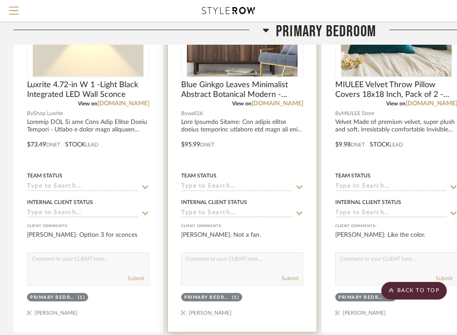
click at [238, 260] on textarea at bounding box center [241, 261] width 121 height 17
type textarea "Option 1"
click at [298, 279] on div "Submit" at bounding box center [241, 279] width 121 height 12
click at [292, 279] on button "Submit" at bounding box center [289, 278] width 17 height 8
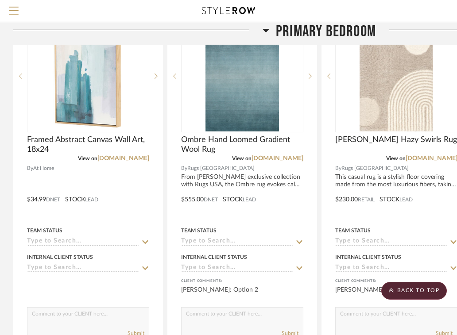
scroll to position [1085, 0]
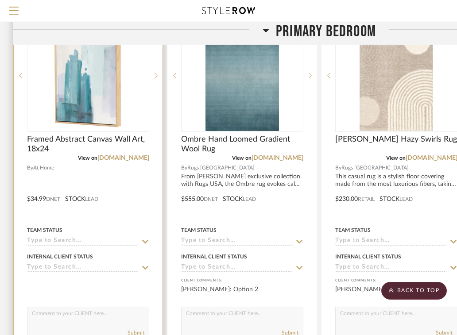
click at [100, 315] on textarea at bounding box center [87, 315] width 121 height 17
type textarea "I"
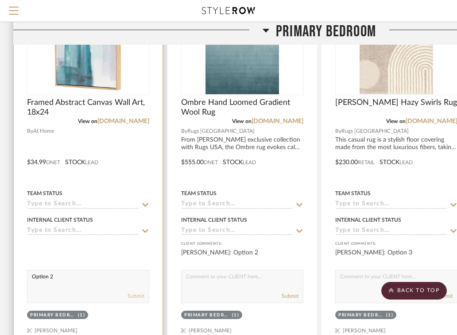
type textarea "Option 2"
click at [131, 299] on button "Submit" at bounding box center [135, 296] width 17 height 8
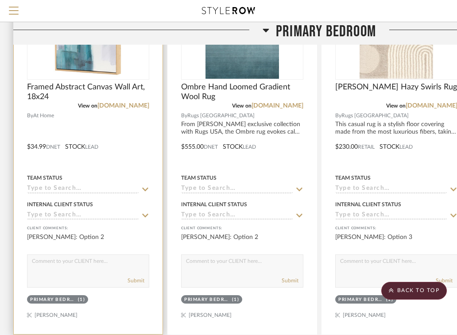
scroll to position [1138, 0]
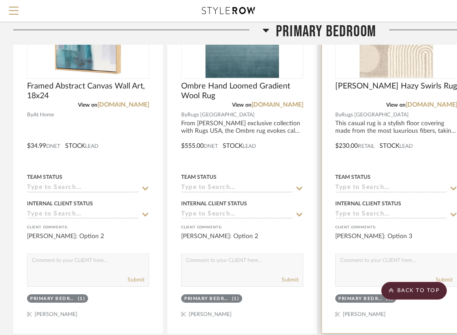
click at [359, 265] on textarea at bounding box center [395, 262] width 121 height 17
type textarea "Option 2"
click at [450, 282] on button "Submit" at bounding box center [443, 280] width 17 height 8
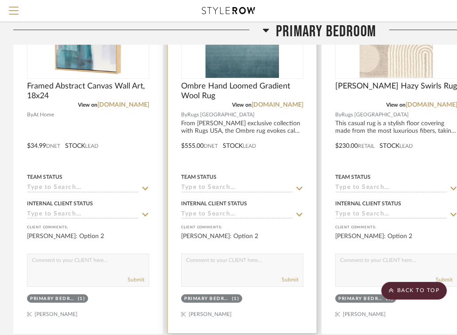
click at [268, 260] on textarea at bounding box center [241, 262] width 121 height 17
type textarea "Option 3"
click at [294, 280] on button "Submit" at bounding box center [289, 280] width 17 height 8
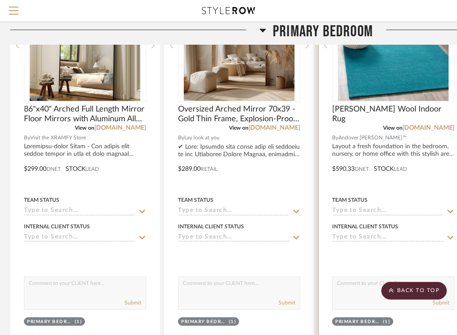
scroll to position [724, 3]
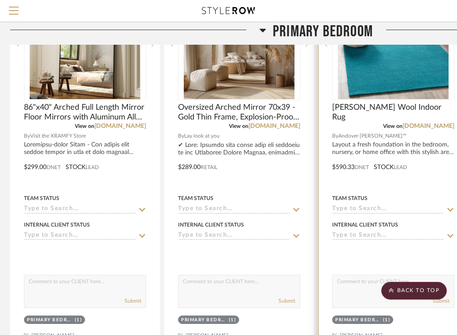
click at [359, 289] on textarea at bounding box center [392, 283] width 121 height 17
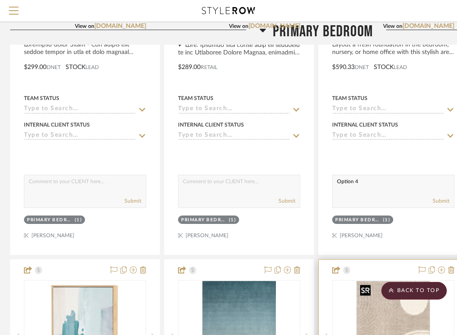
scroll to position [807, 3]
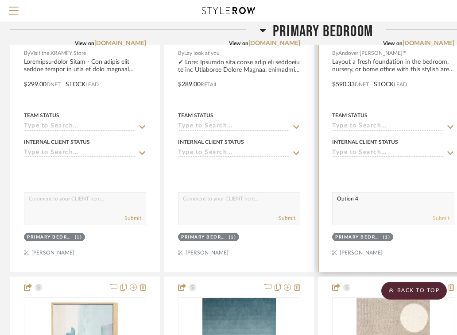
type textarea "Option 4"
click at [436, 219] on button "Submit" at bounding box center [440, 218] width 17 height 8
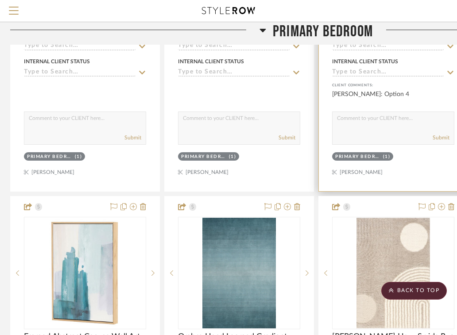
scroll to position [871, 3]
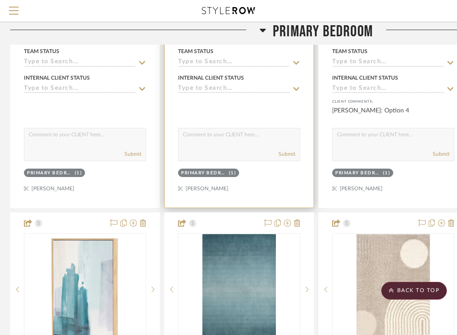
click at [246, 135] on textarea at bounding box center [238, 136] width 121 height 17
type textarea "Option 2"
click at [293, 153] on button "Submit" at bounding box center [286, 154] width 17 height 8
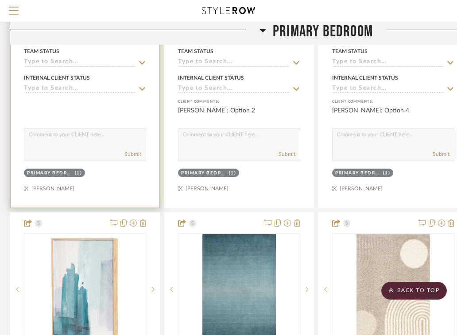
click at [121, 139] on textarea at bounding box center [84, 136] width 121 height 17
type textarea "Option 3"
click at [137, 155] on button "Submit" at bounding box center [132, 154] width 17 height 8
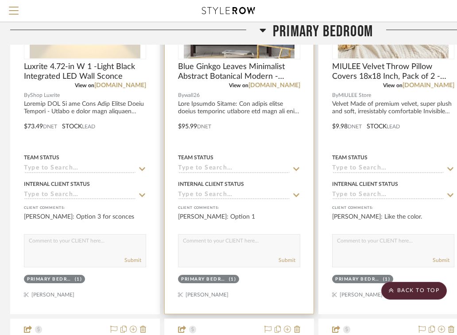
scroll to position [1545, 3]
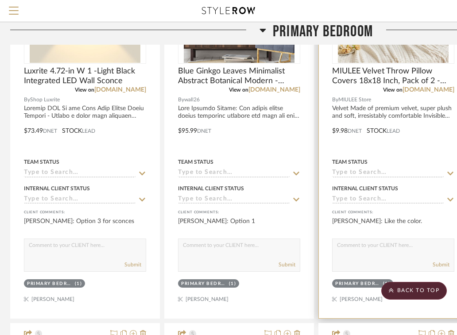
click at [342, 242] on textarea at bounding box center [392, 247] width 121 height 17
type textarea "Multiple Colors Available"
click at [438, 266] on button "Submit" at bounding box center [440, 265] width 17 height 8
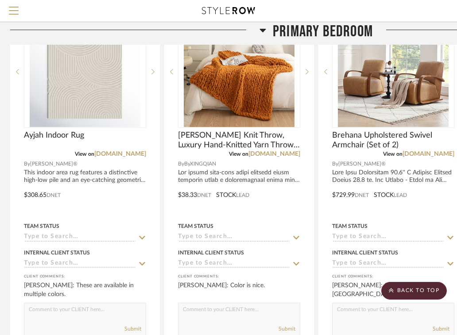
scroll to position [1876, 3]
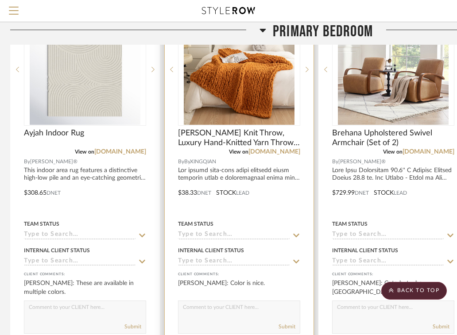
click at [255, 315] on textarea at bounding box center [238, 309] width 121 height 17
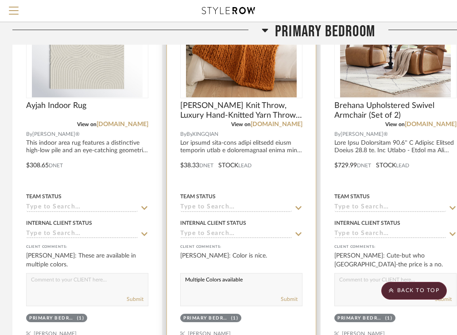
scroll to position [1905, 1]
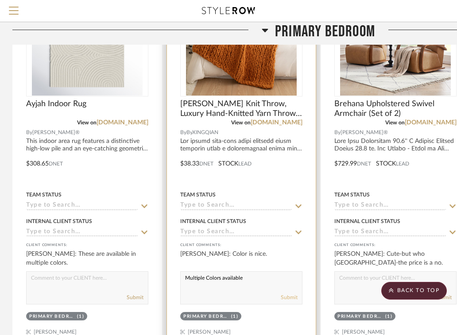
type textarea "Multiple Colors available"
click at [296, 296] on button "Submit" at bounding box center [289, 297] width 17 height 8
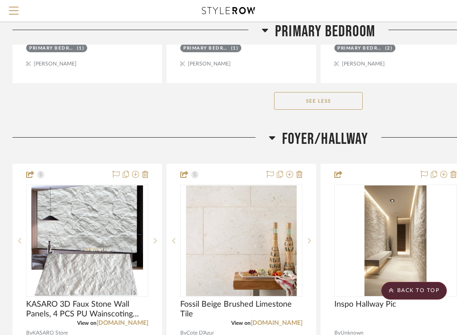
scroll to position [2956, 1]
